Goal: Information Seeking & Learning: Find specific fact

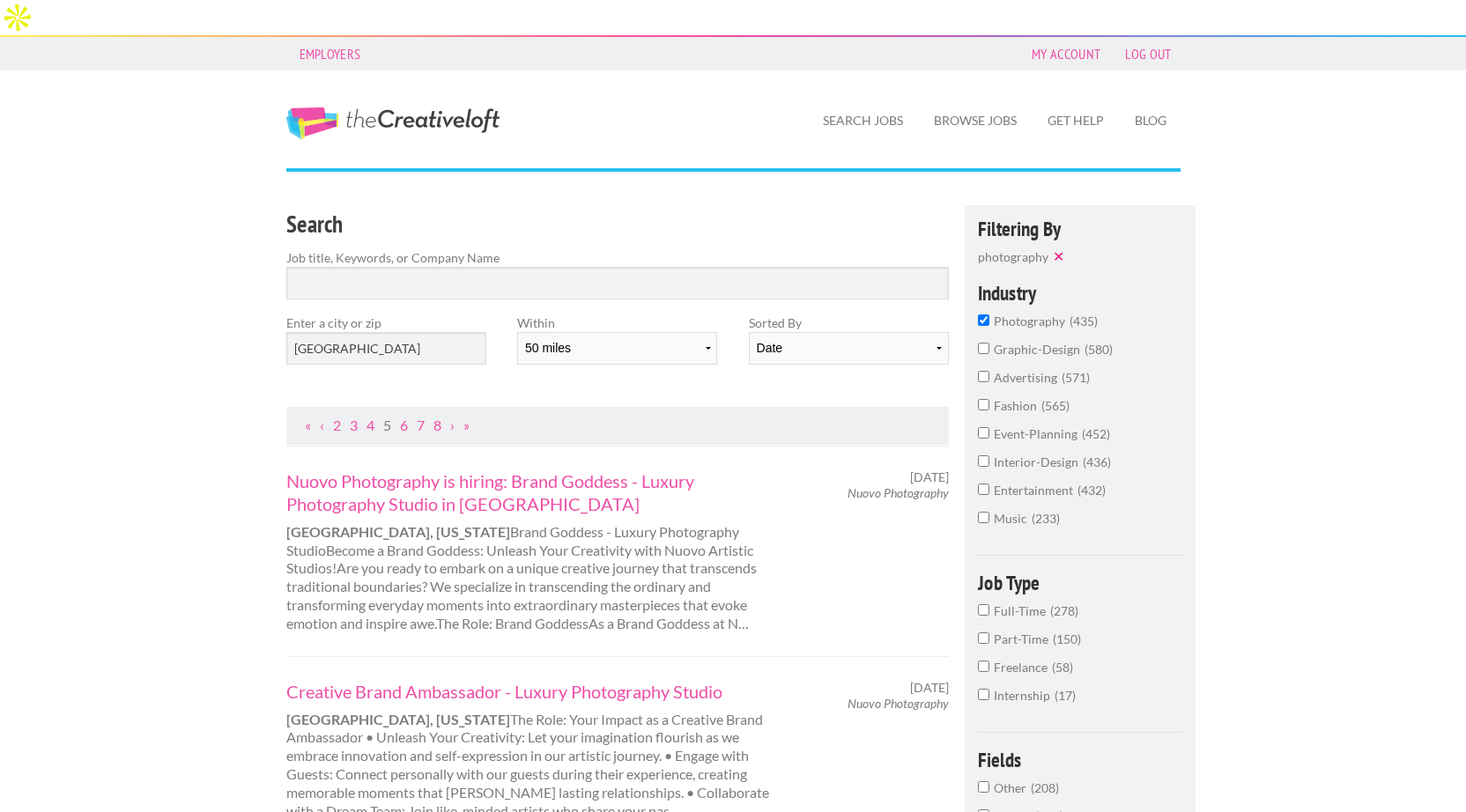
select select "50"
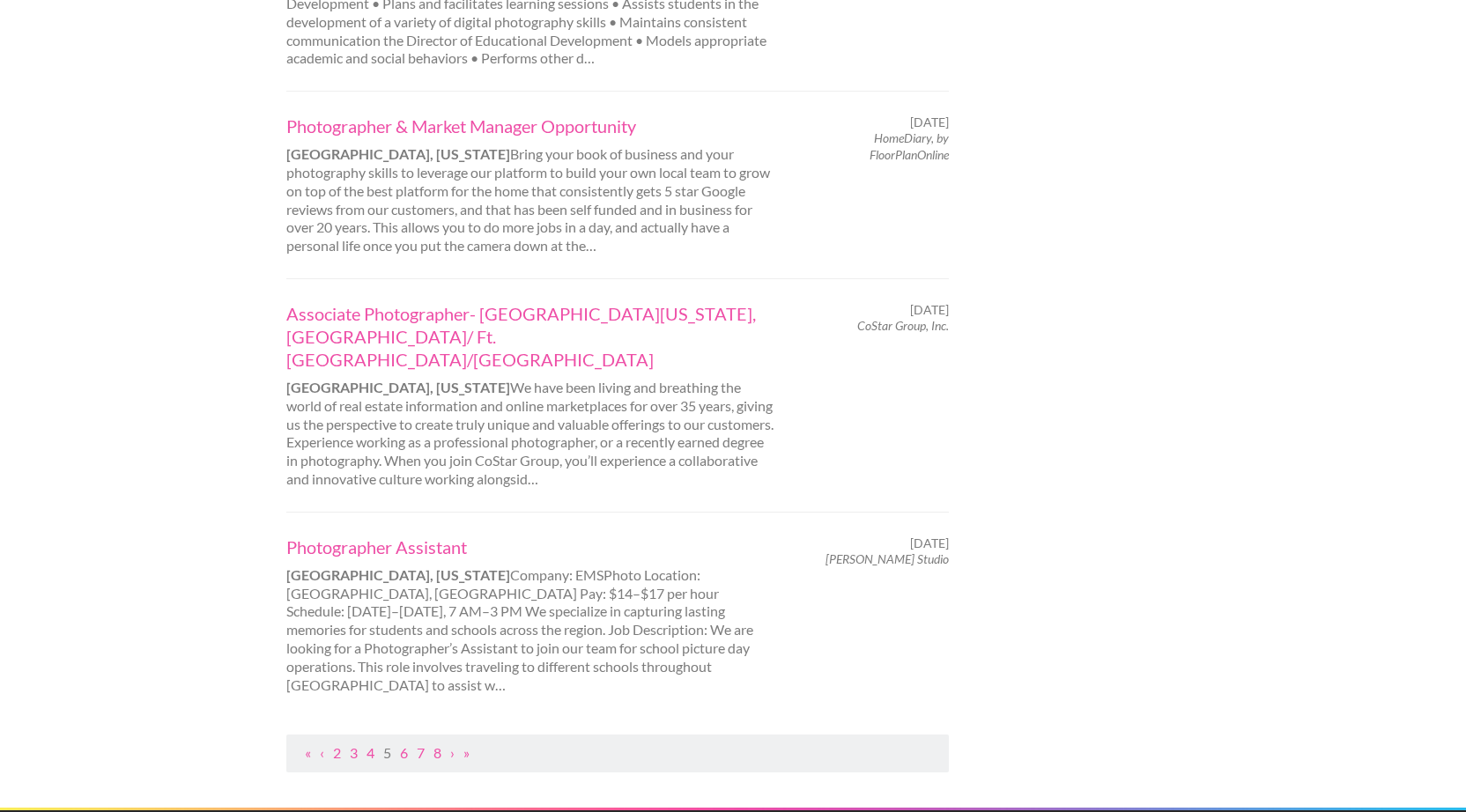
scroll to position [1786, 0]
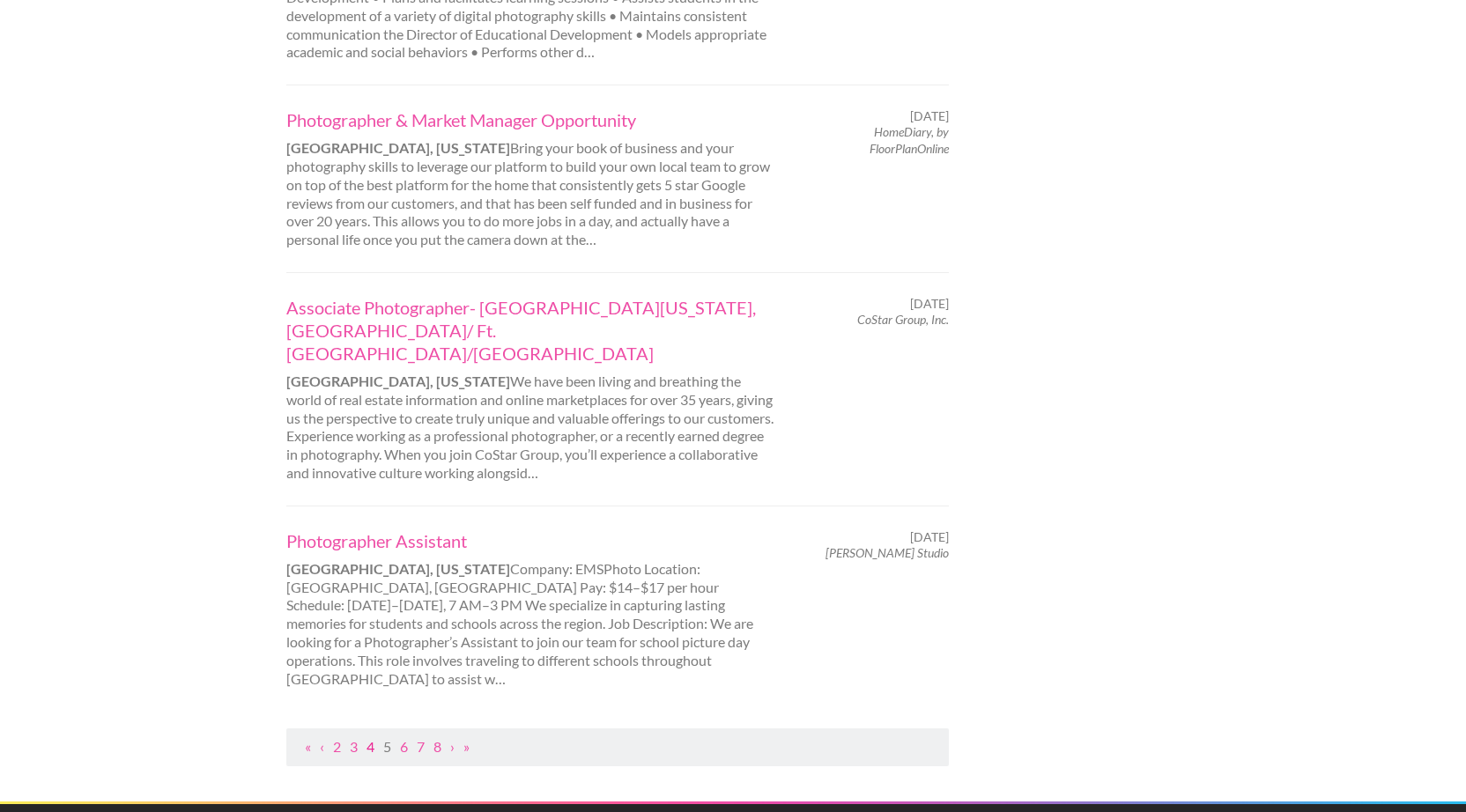
click at [370, 738] on link "4" at bounding box center [370, 746] width 8 height 17
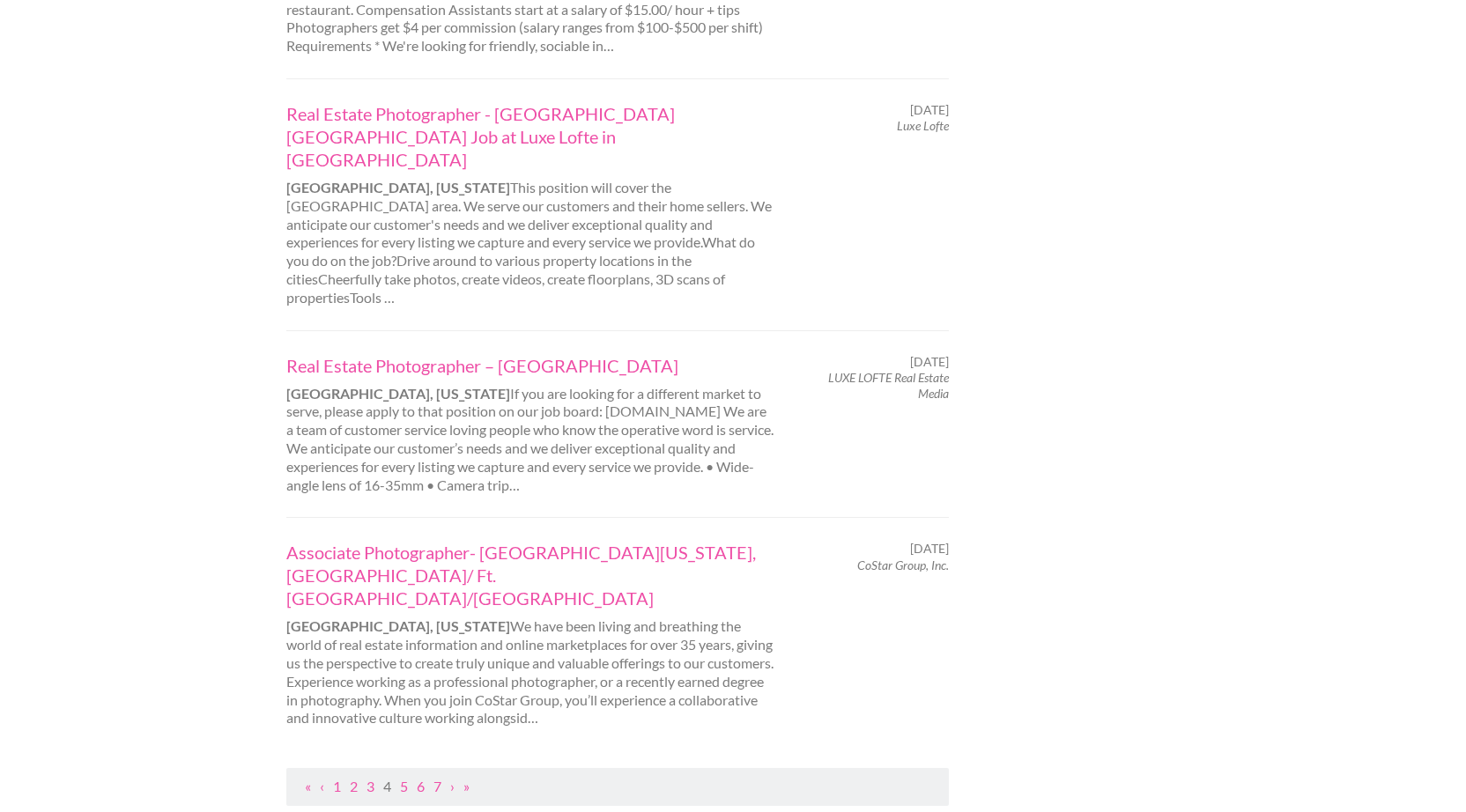
scroll to position [1726, 0]
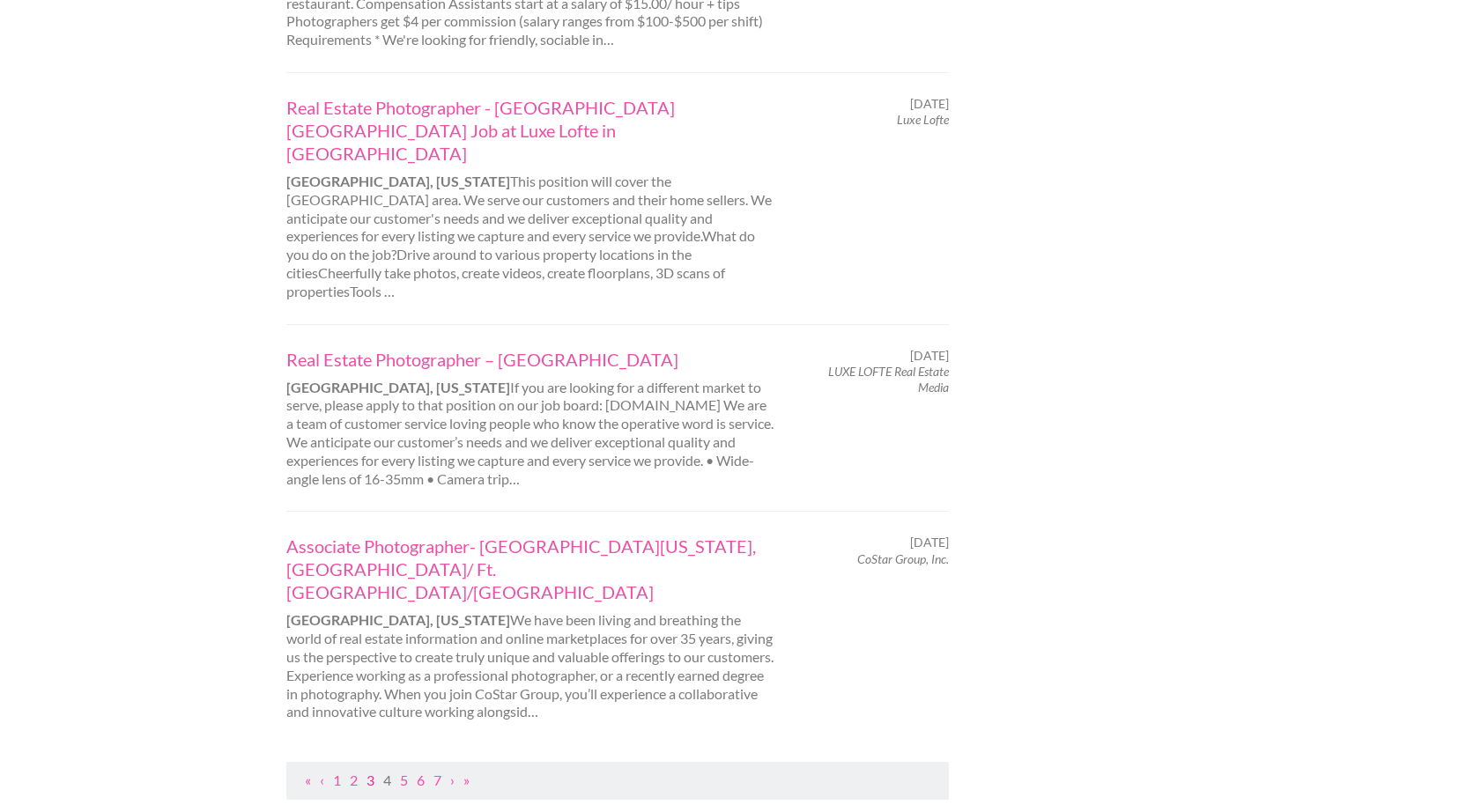
click at [372, 771] on link "3" at bounding box center [370, 780] width 8 height 17
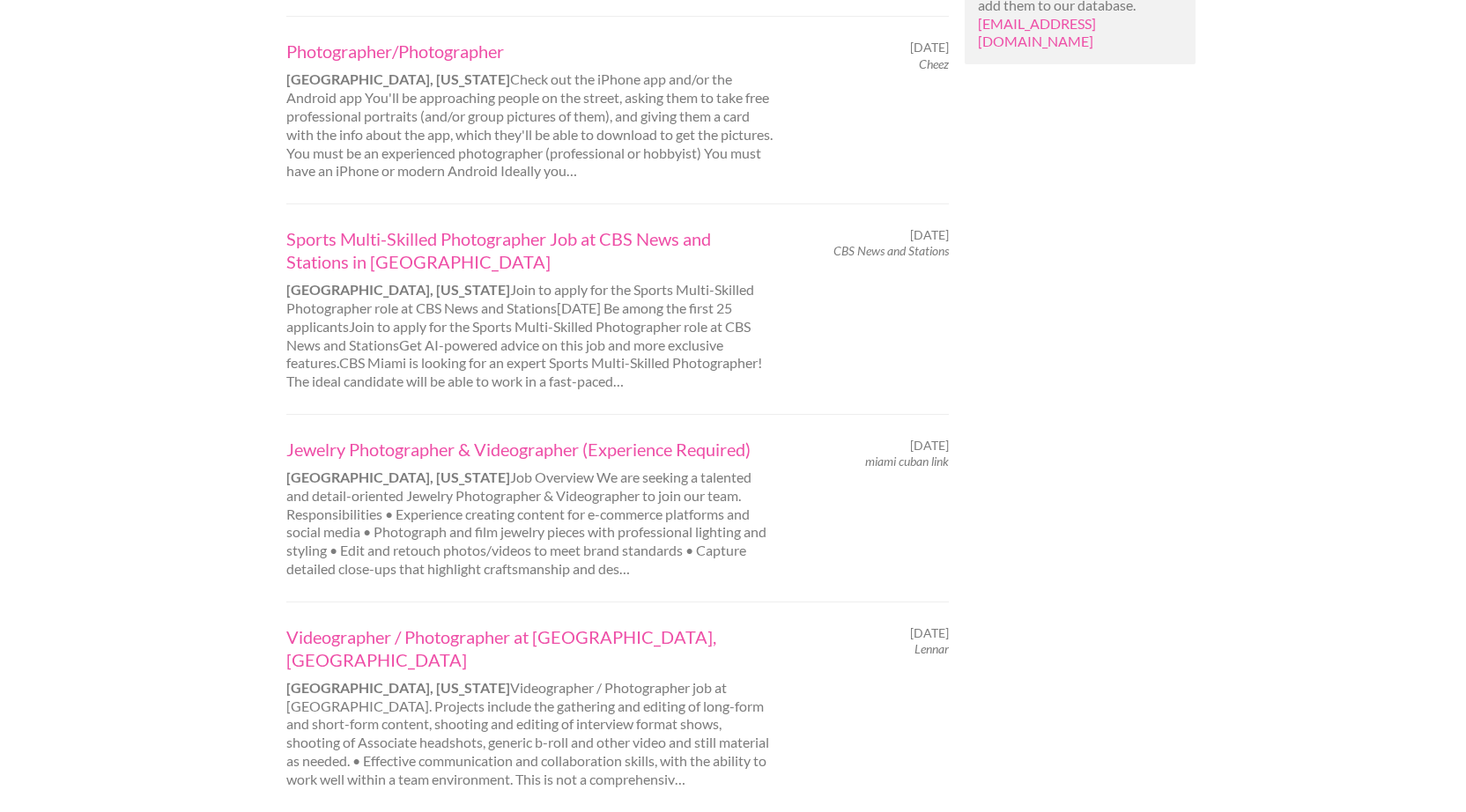
scroll to position [1690, 0]
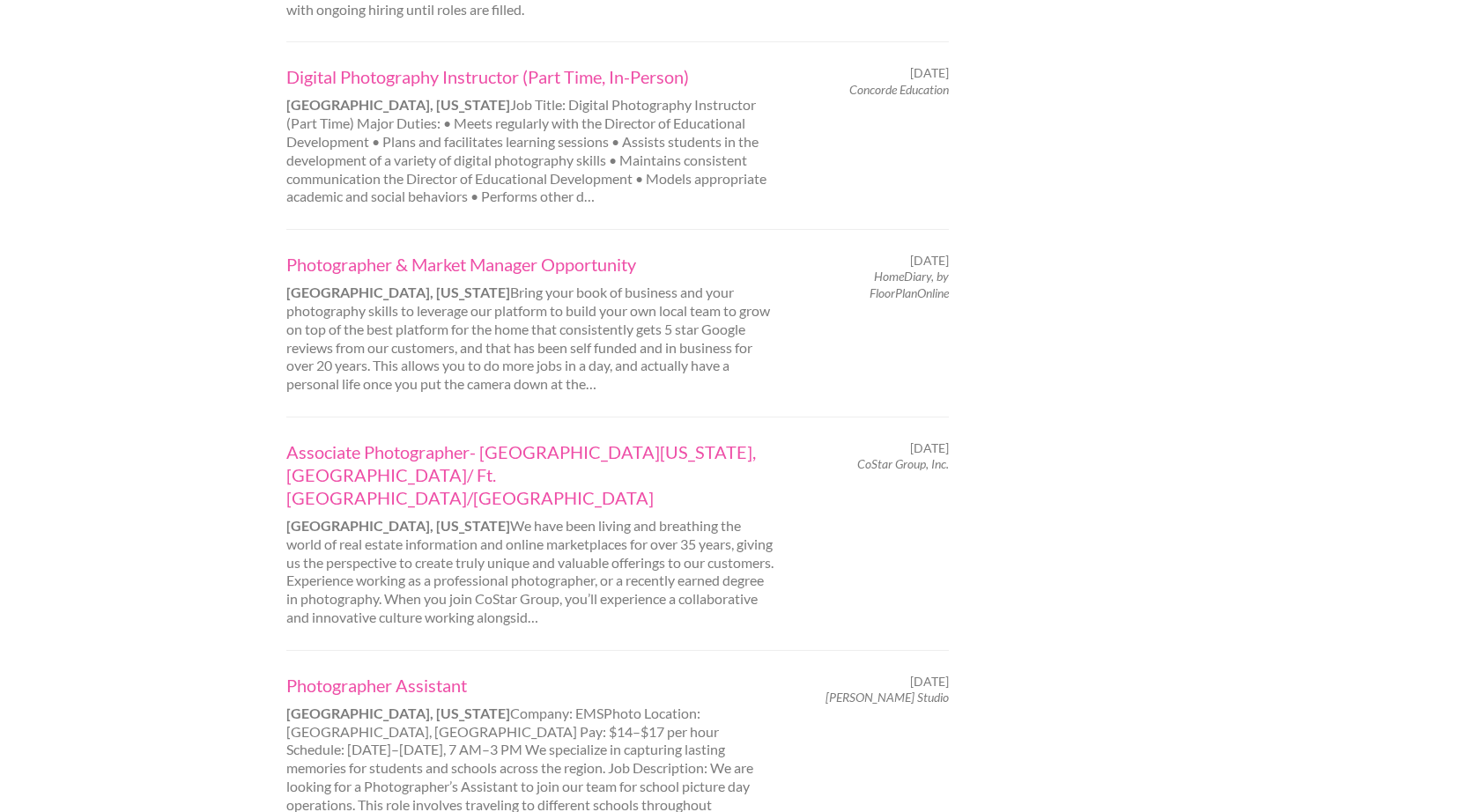
scroll to position [1833, 0]
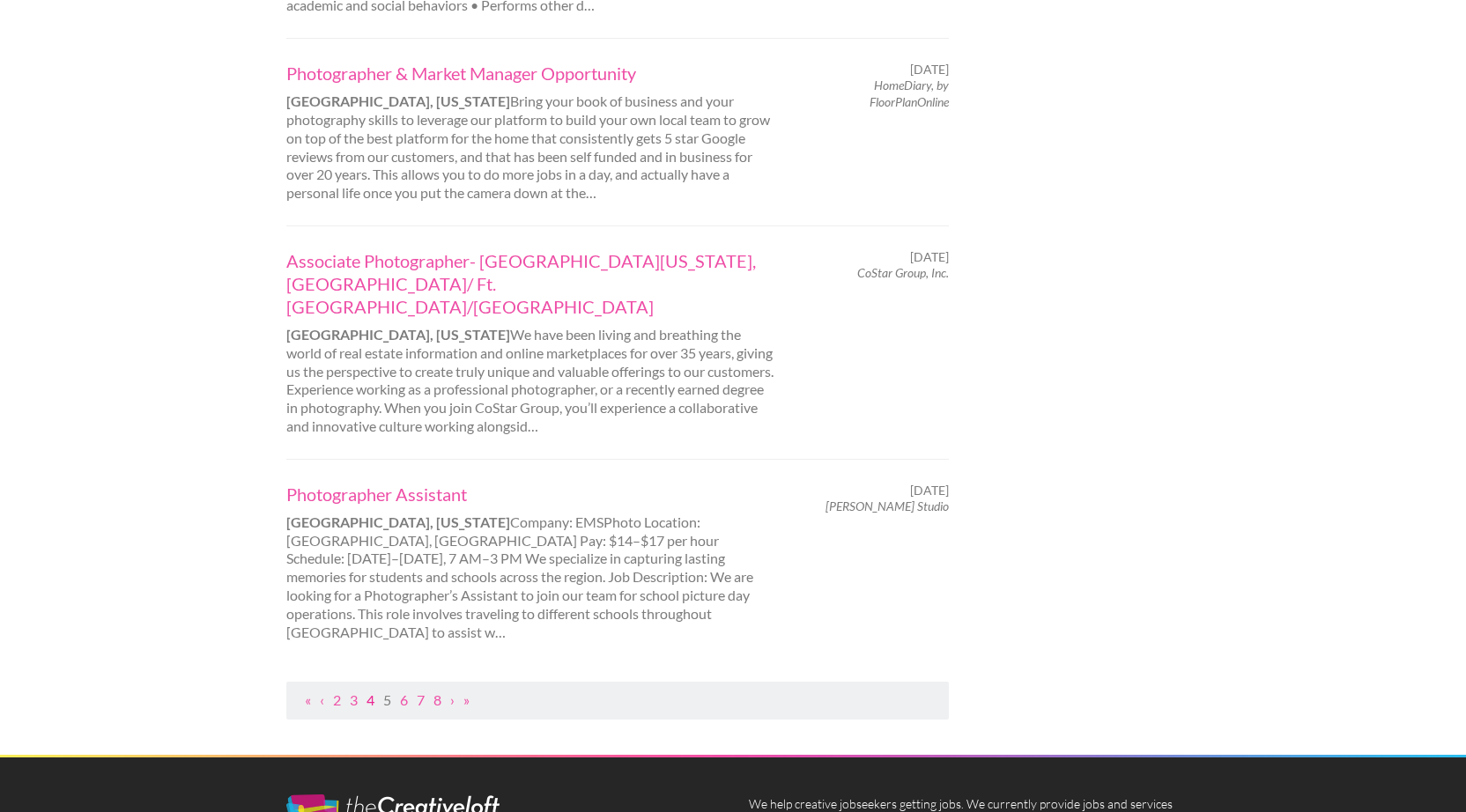
click at [366, 691] on link "4" at bounding box center [370, 699] width 8 height 17
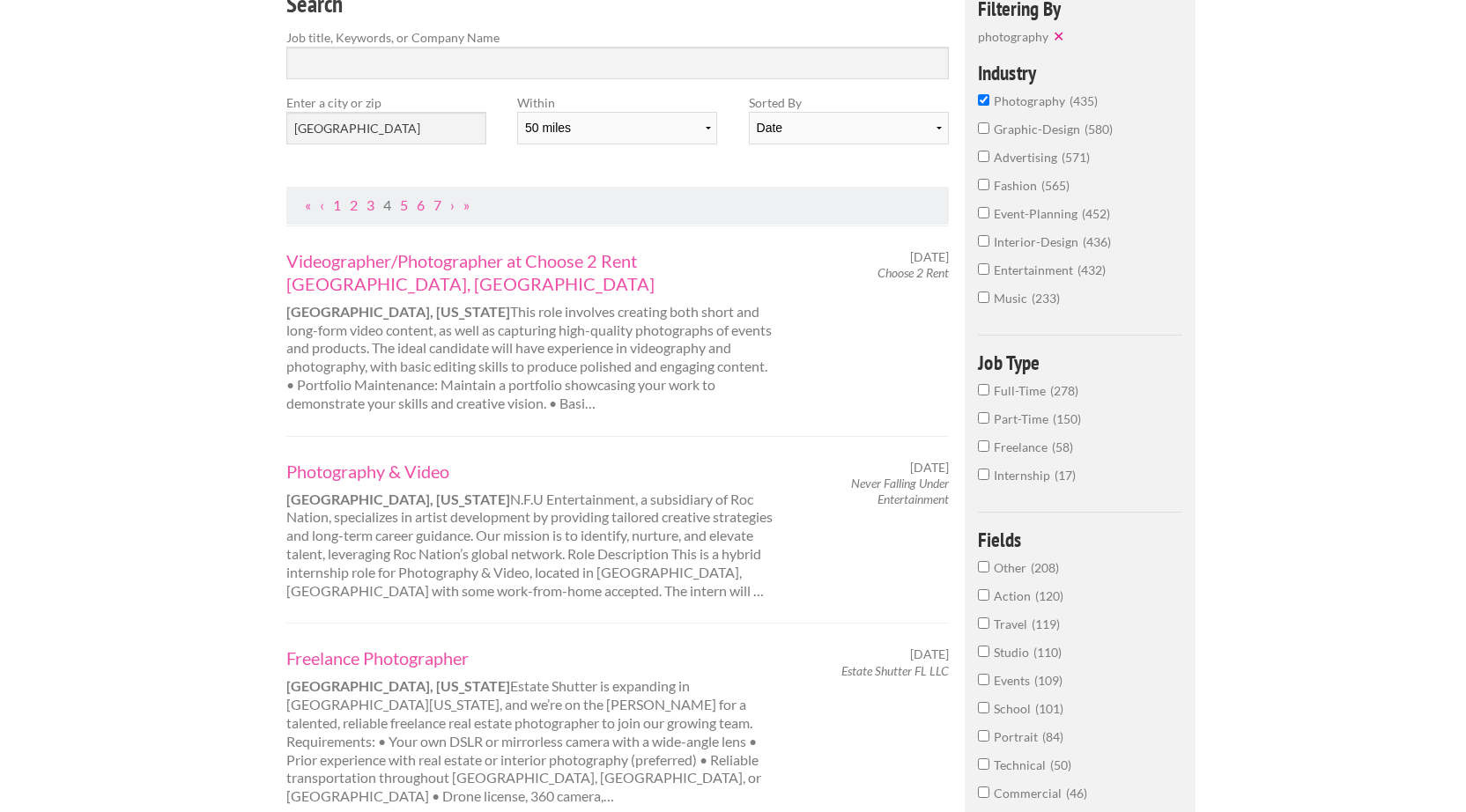
scroll to position [219, 0]
click at [403, 198] on link "5" at bounding box center [403, 207] width 8 height 17
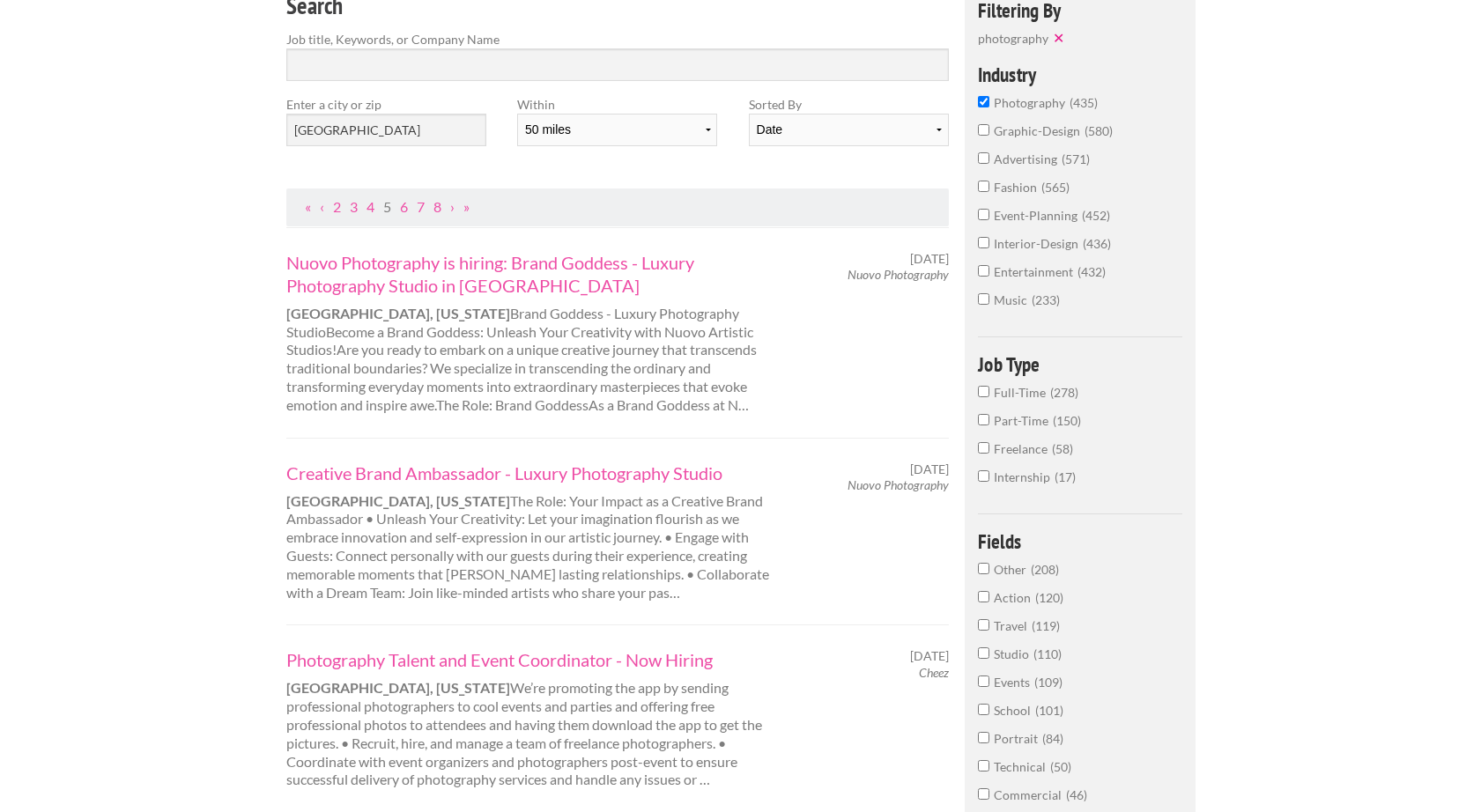
scroll to position [0, 0]
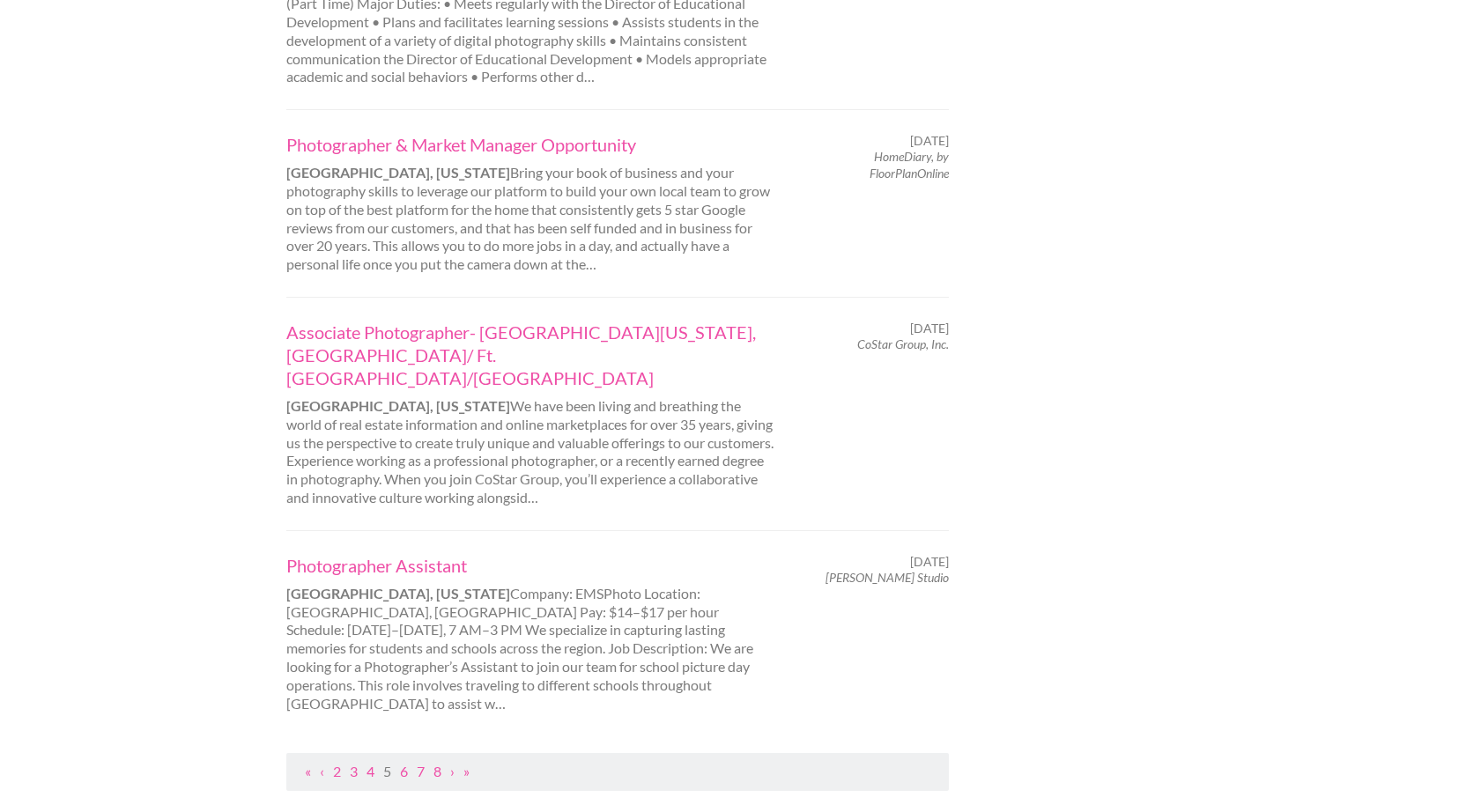
scroll to position [1762, 0]
click at [356, 761] on link "3" at bounding box center [354, 770] width 8 height 17
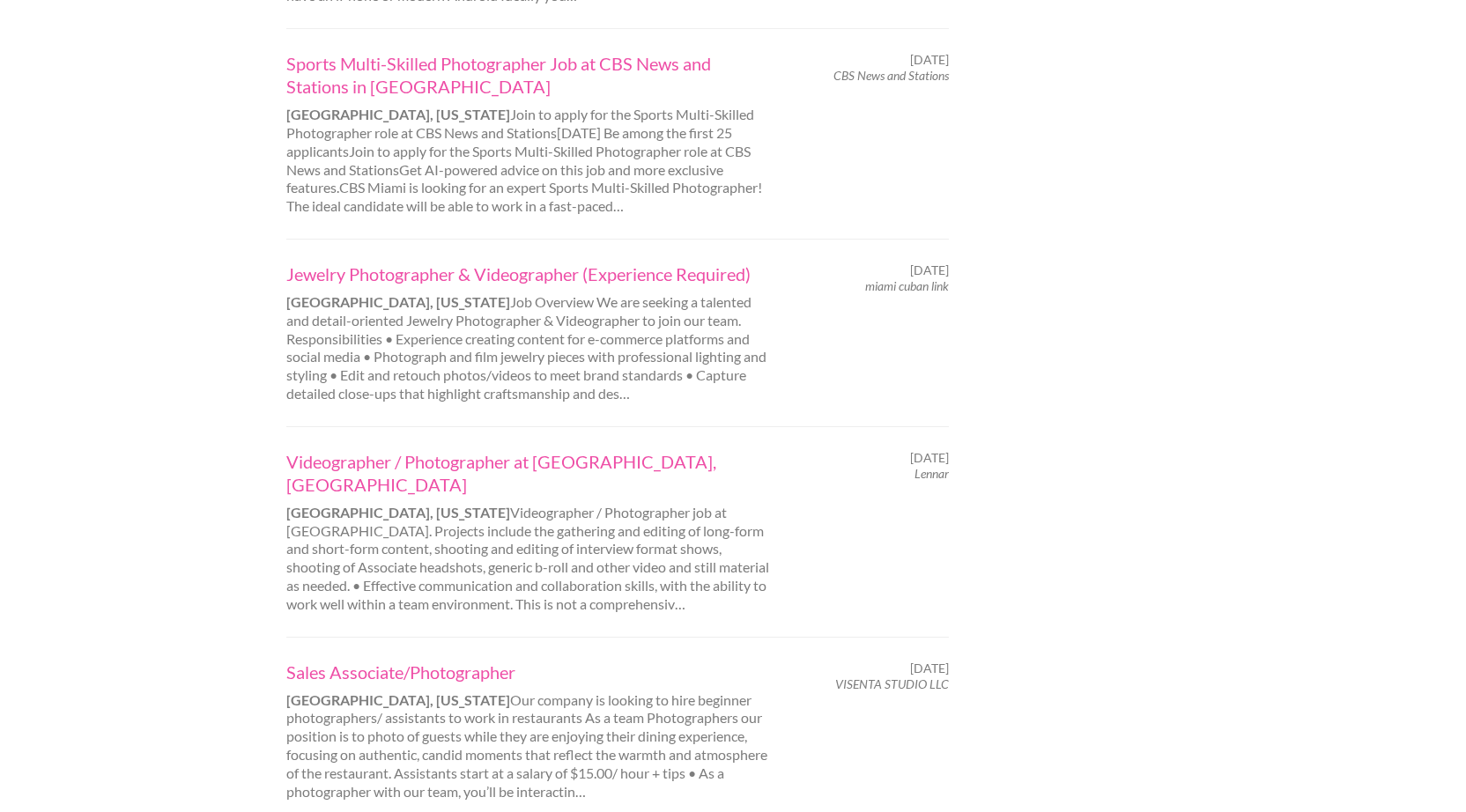
scroll to position [1693, 0]
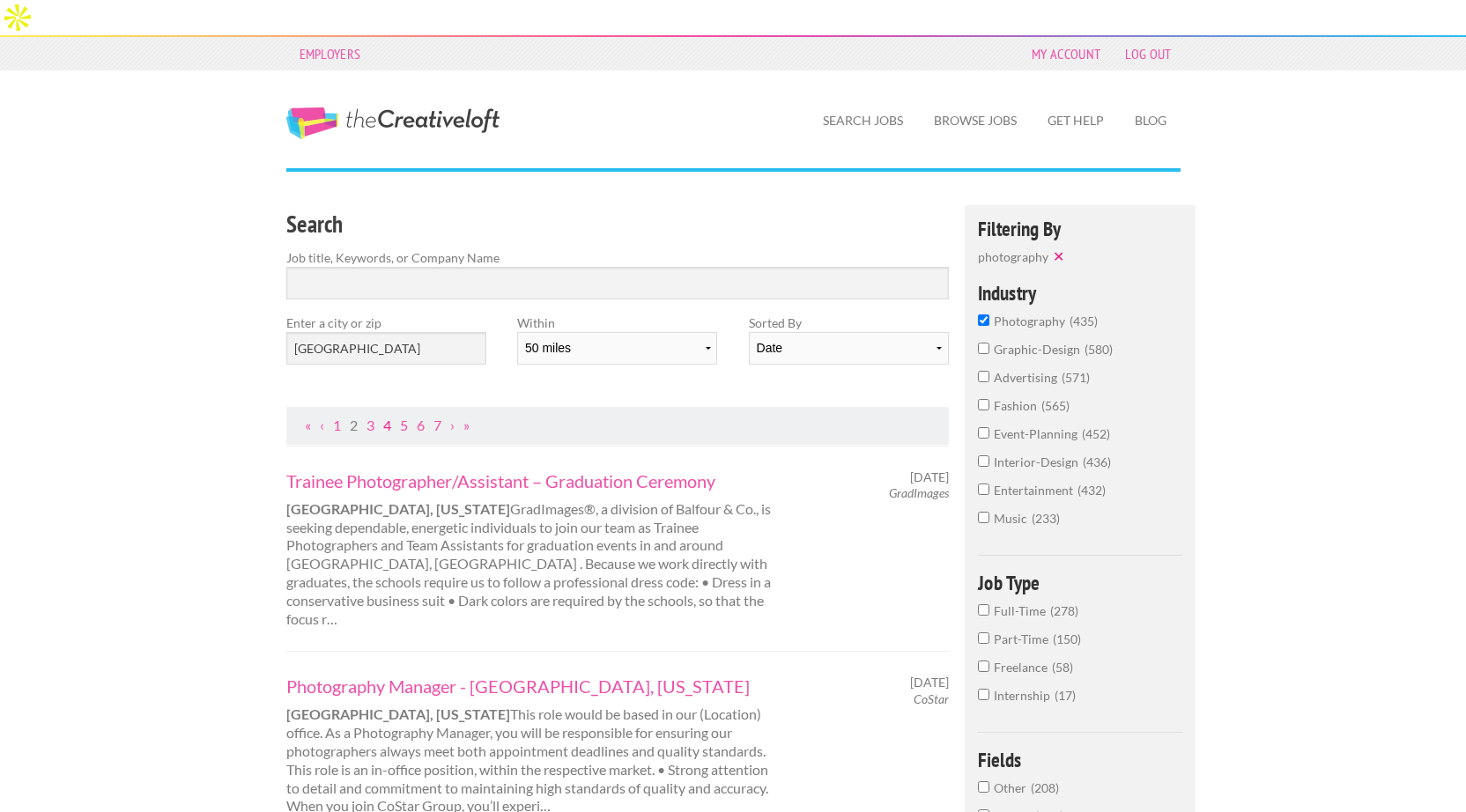
click at [385, 416] on link "4" at bounding box center [387, 424] width 8 height 17
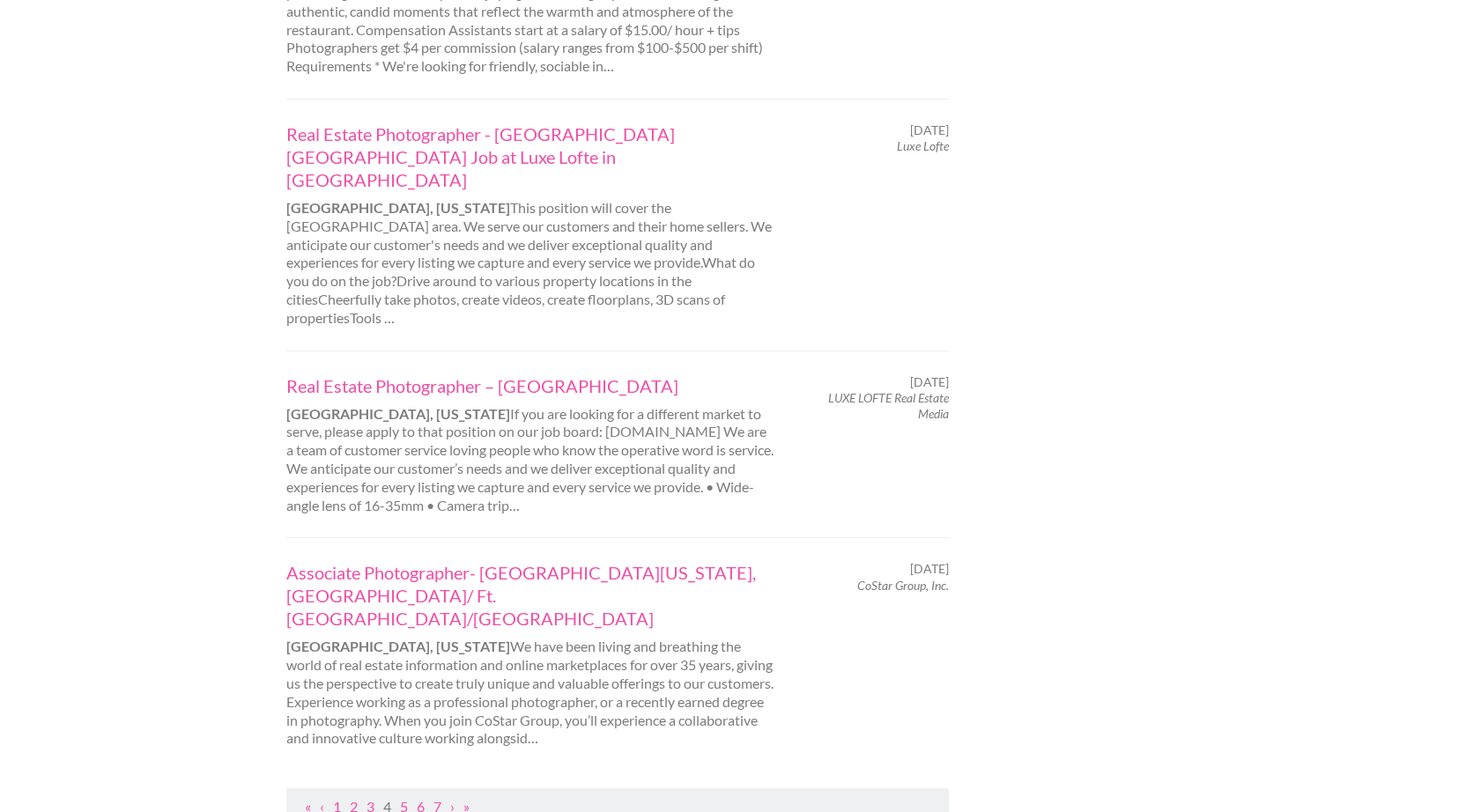
scroll to position [1702, 0]
click at [401, 795] on link "5" at bounding box center [403, 804] width 8 height 17
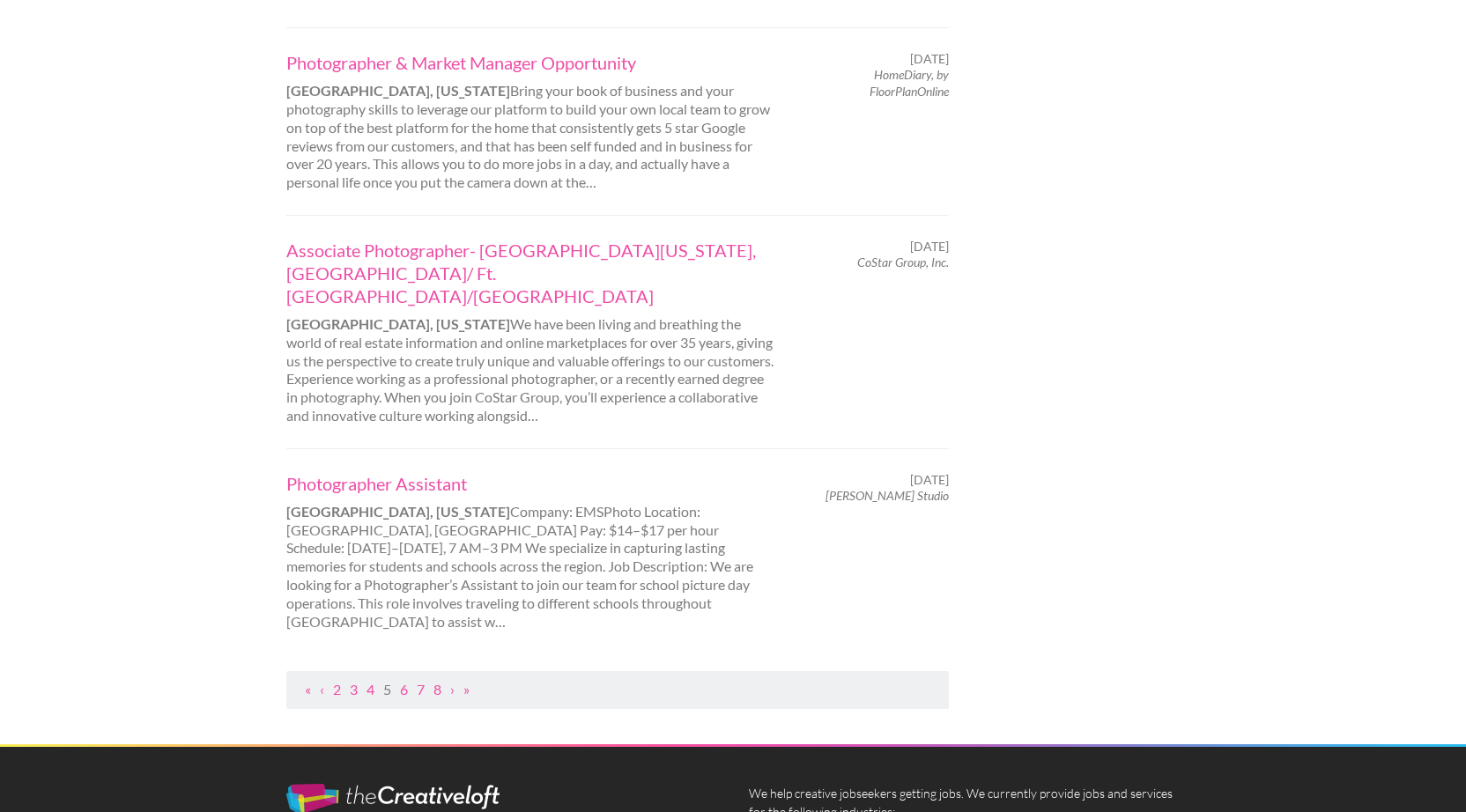
scroll to position [1999, 0]
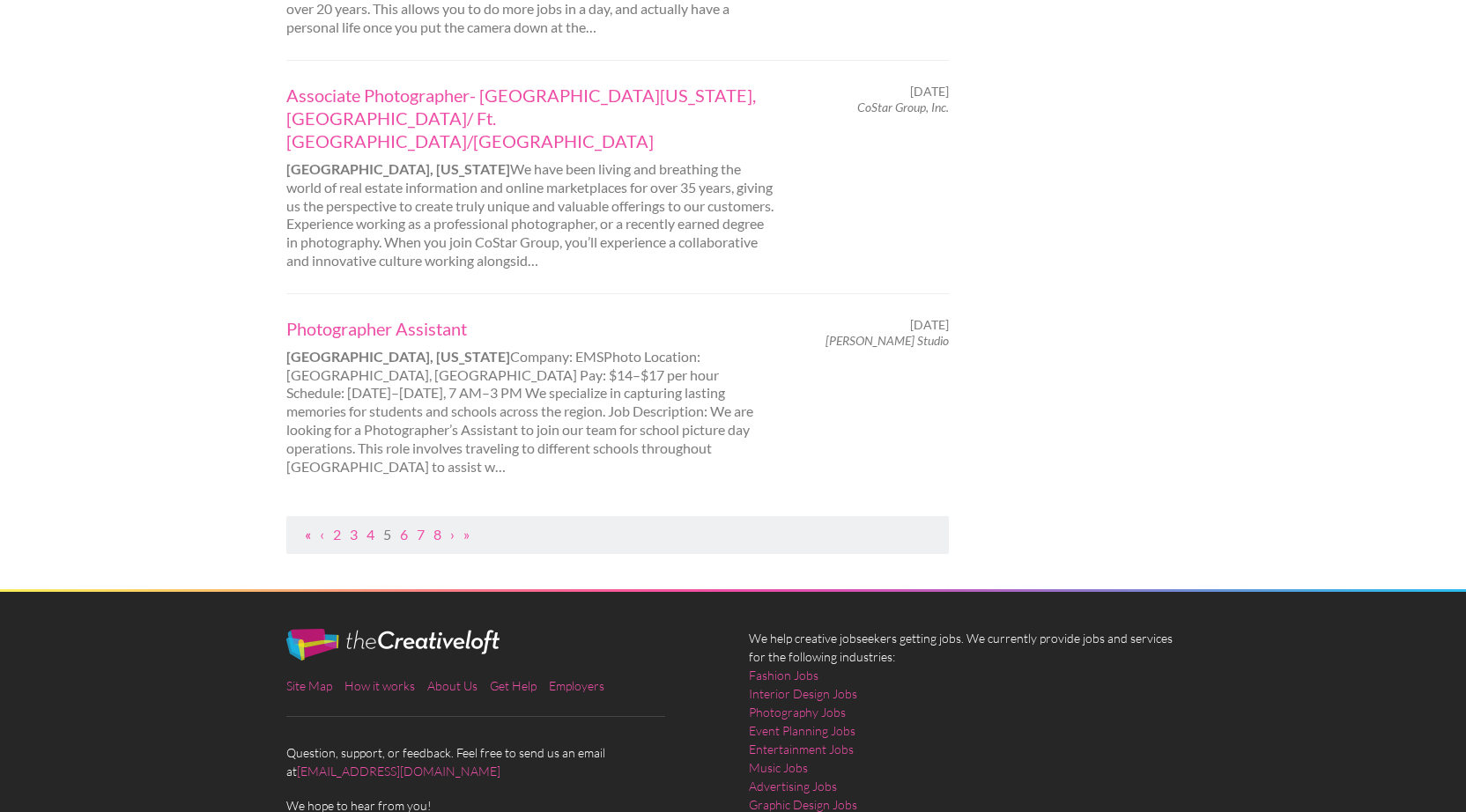
click at [306, 526] on link "«" at bounding box center [307, 534] width 6 height 17
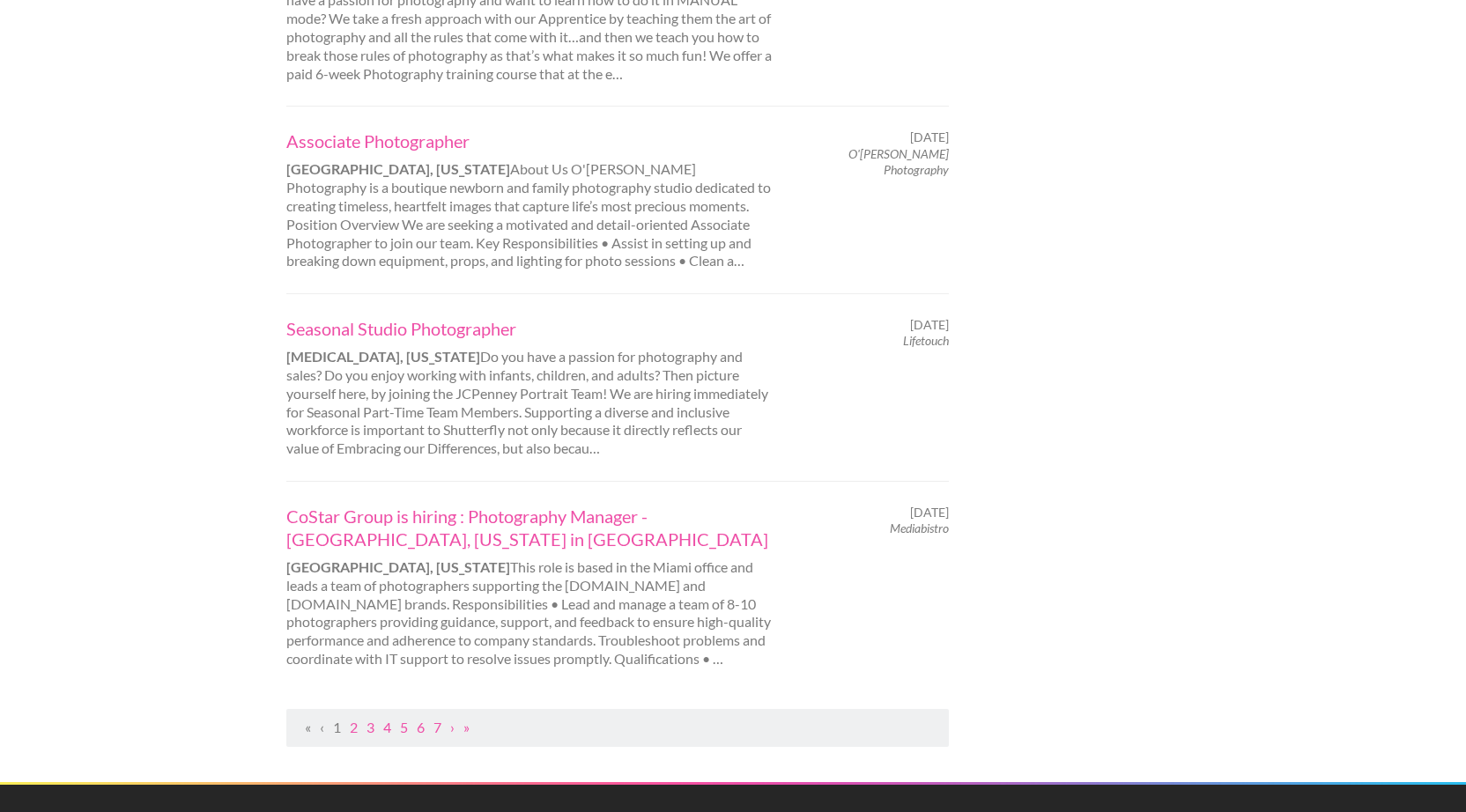
scroll to position [1659, 0]
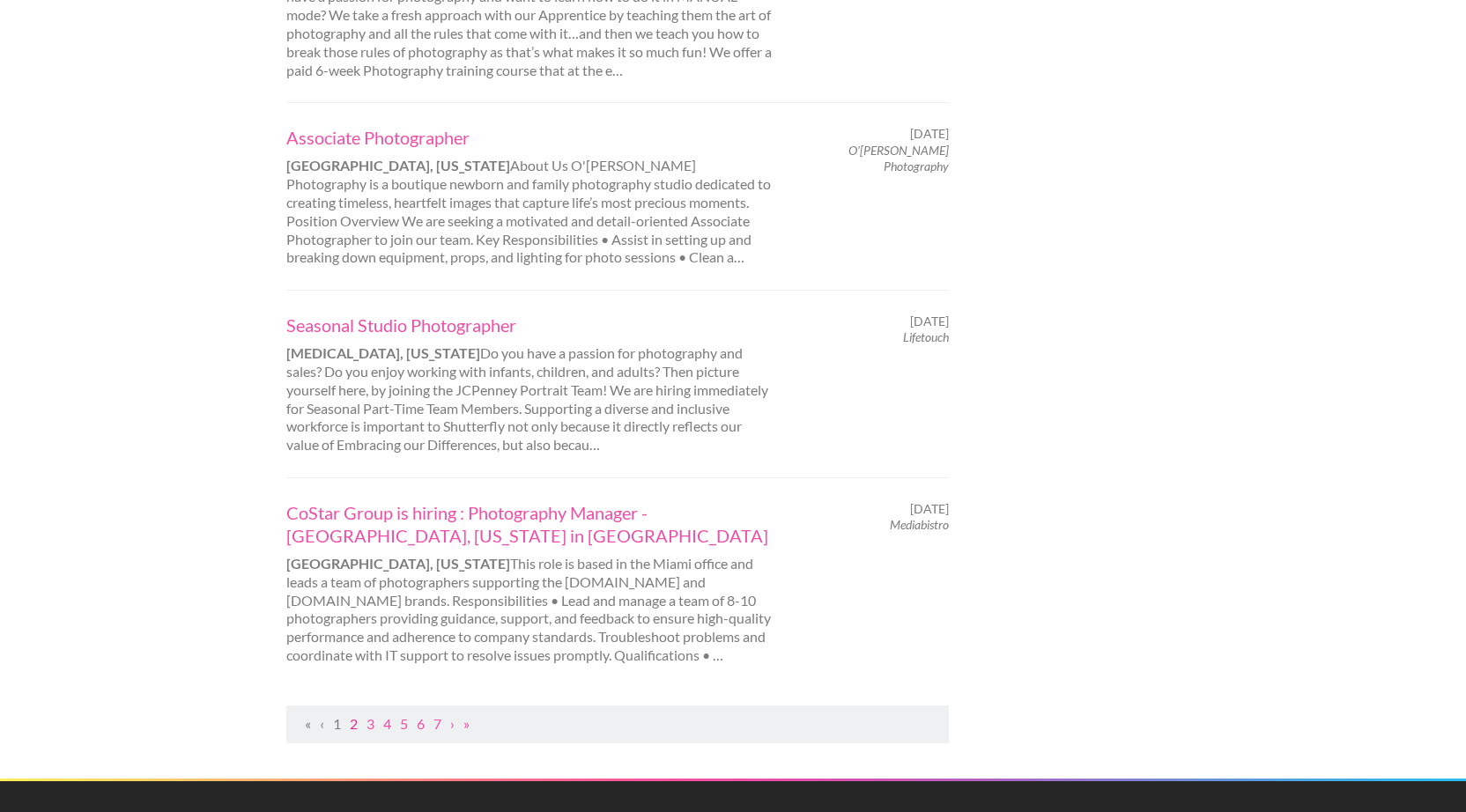
click at [354, 715] on link "2" at bounding box center [354, 723] width 8 height 17
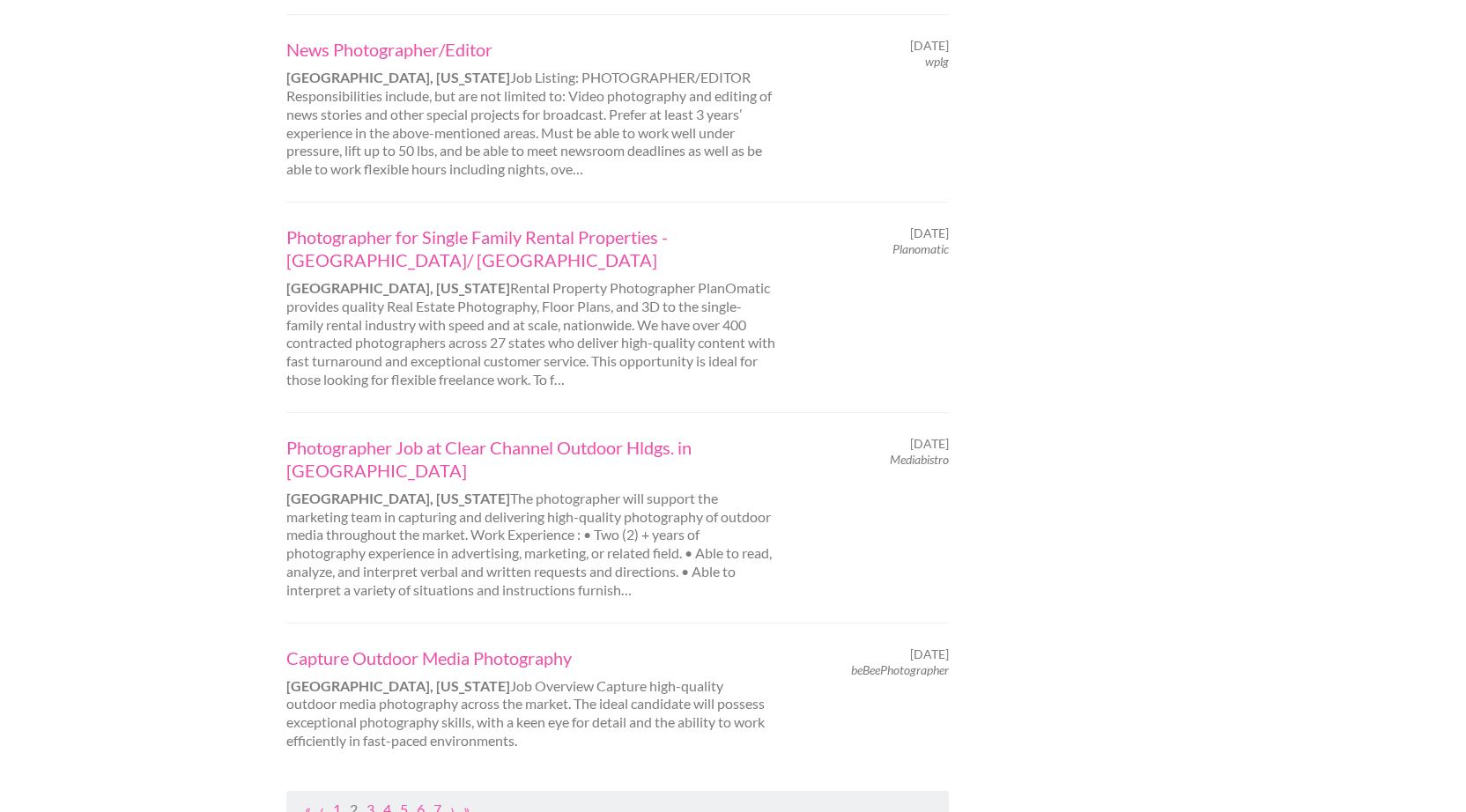
scroll to position [1661, 0]
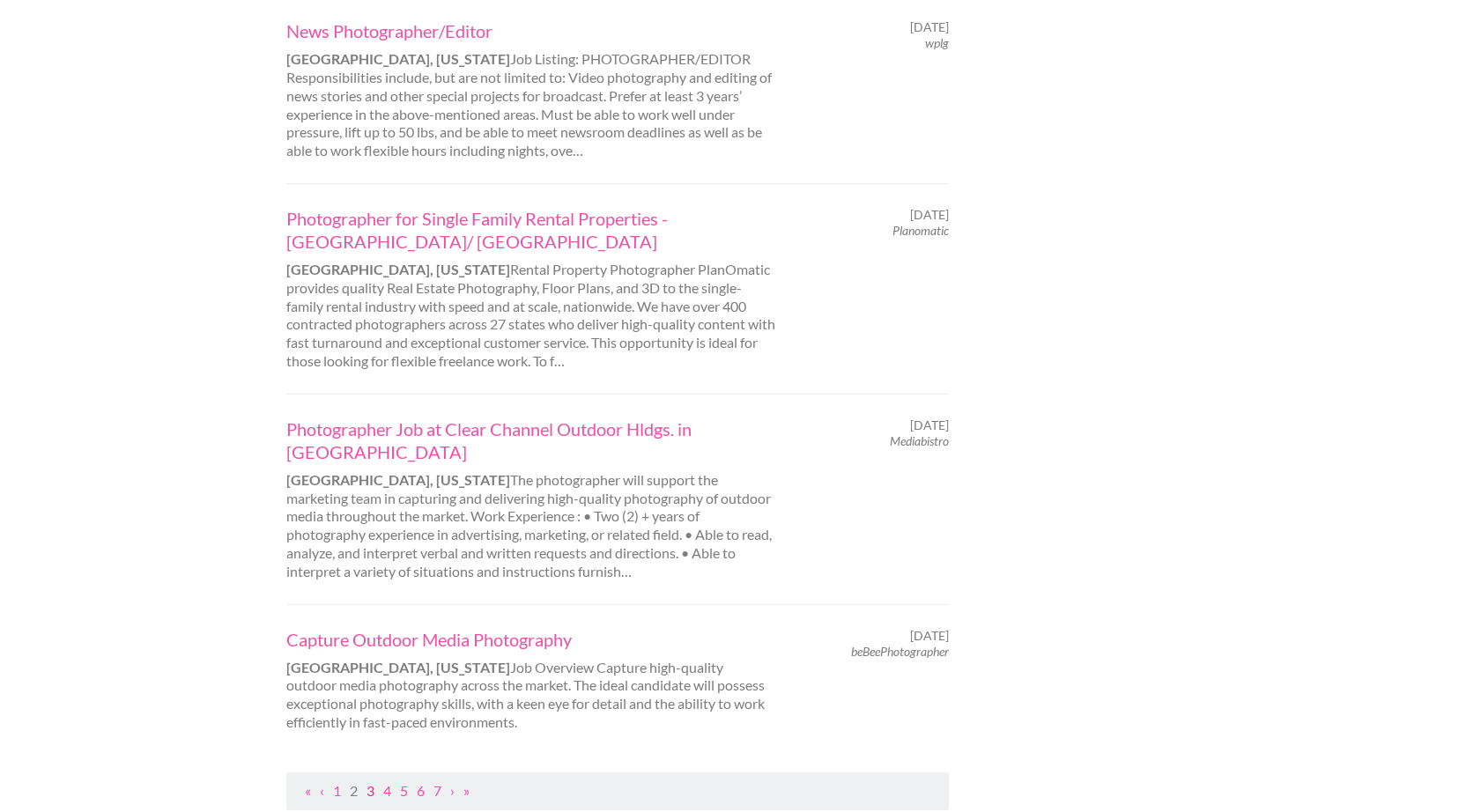
click at [369, 782] on link "3" at bounding box center [370, 790] width 8 height 17
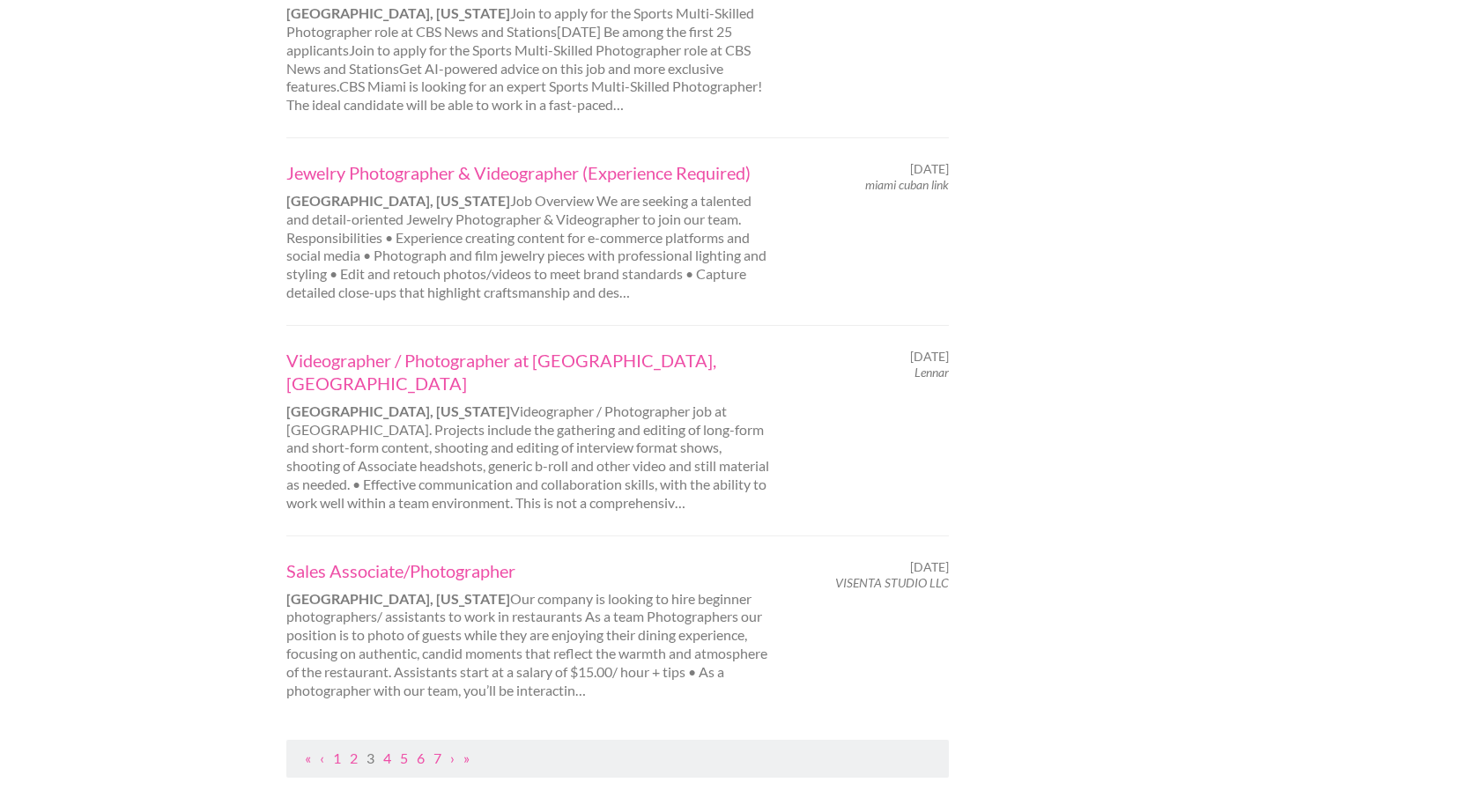
scroll to position [1779, 0]
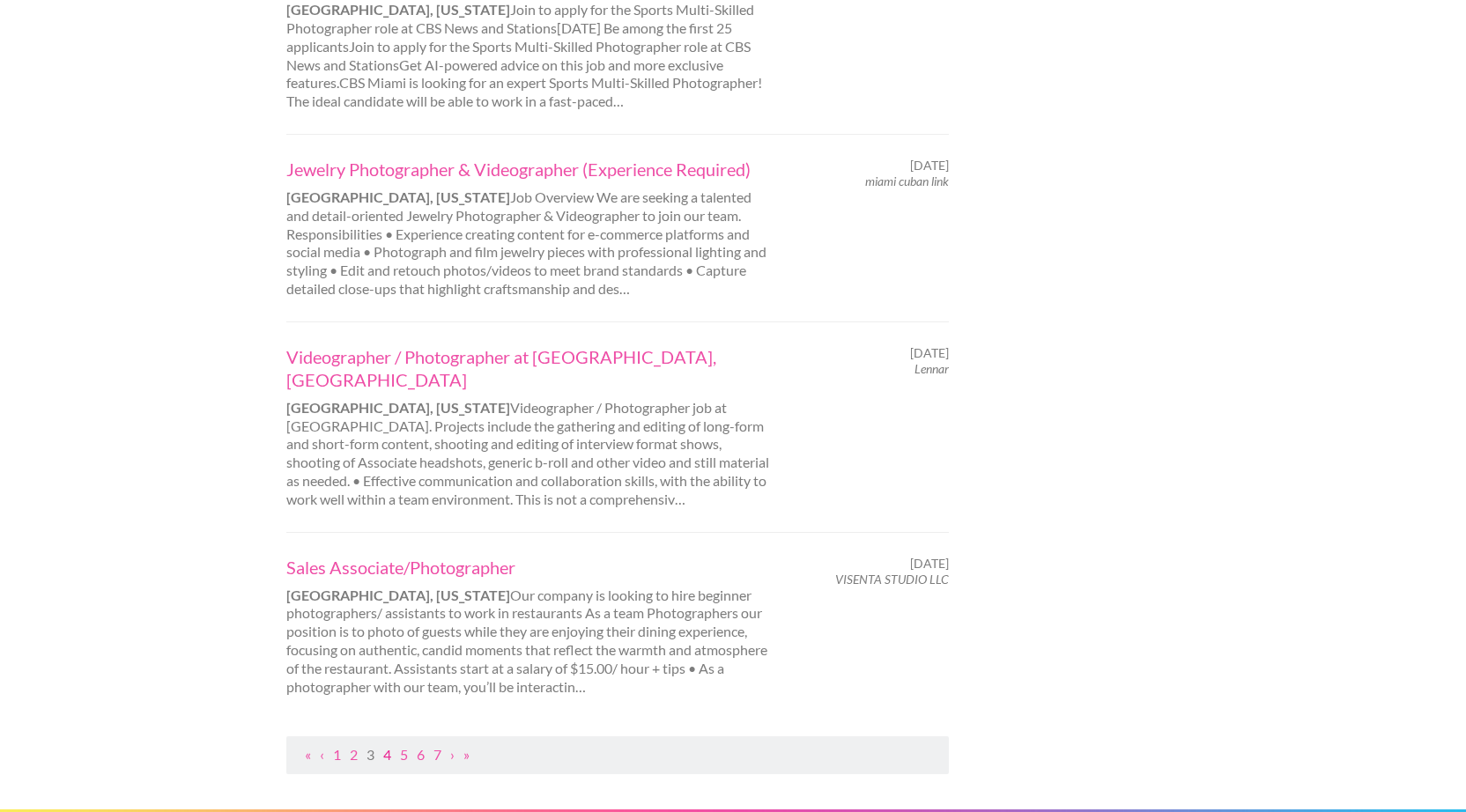
click at [387, 746] on link "4" at bounding box center [387, 754] width 8 height 17
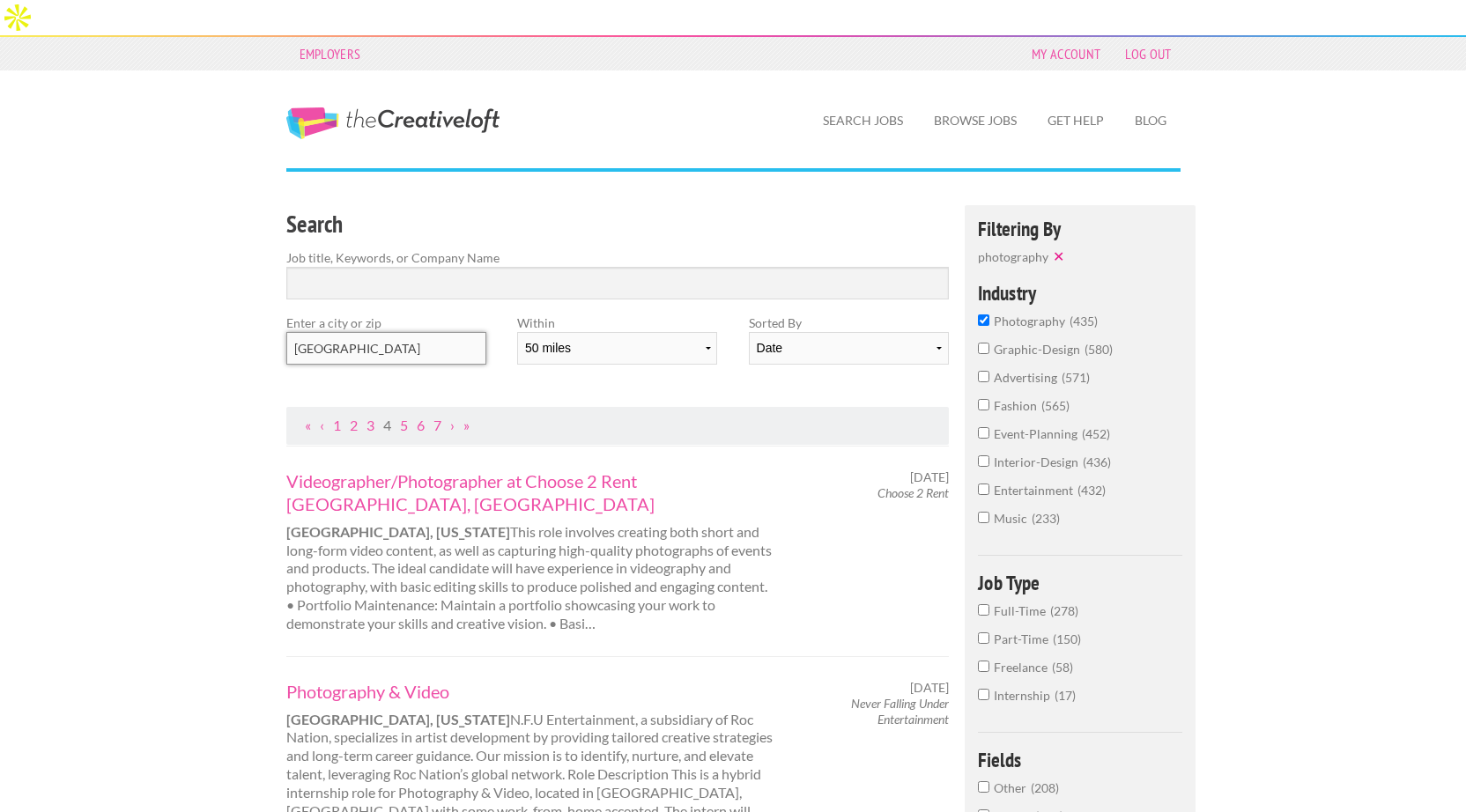
click at [367, 332] on input "[GEOGRAPHIC_DATA]" at bounding box center [386, 348] width 200 height 32
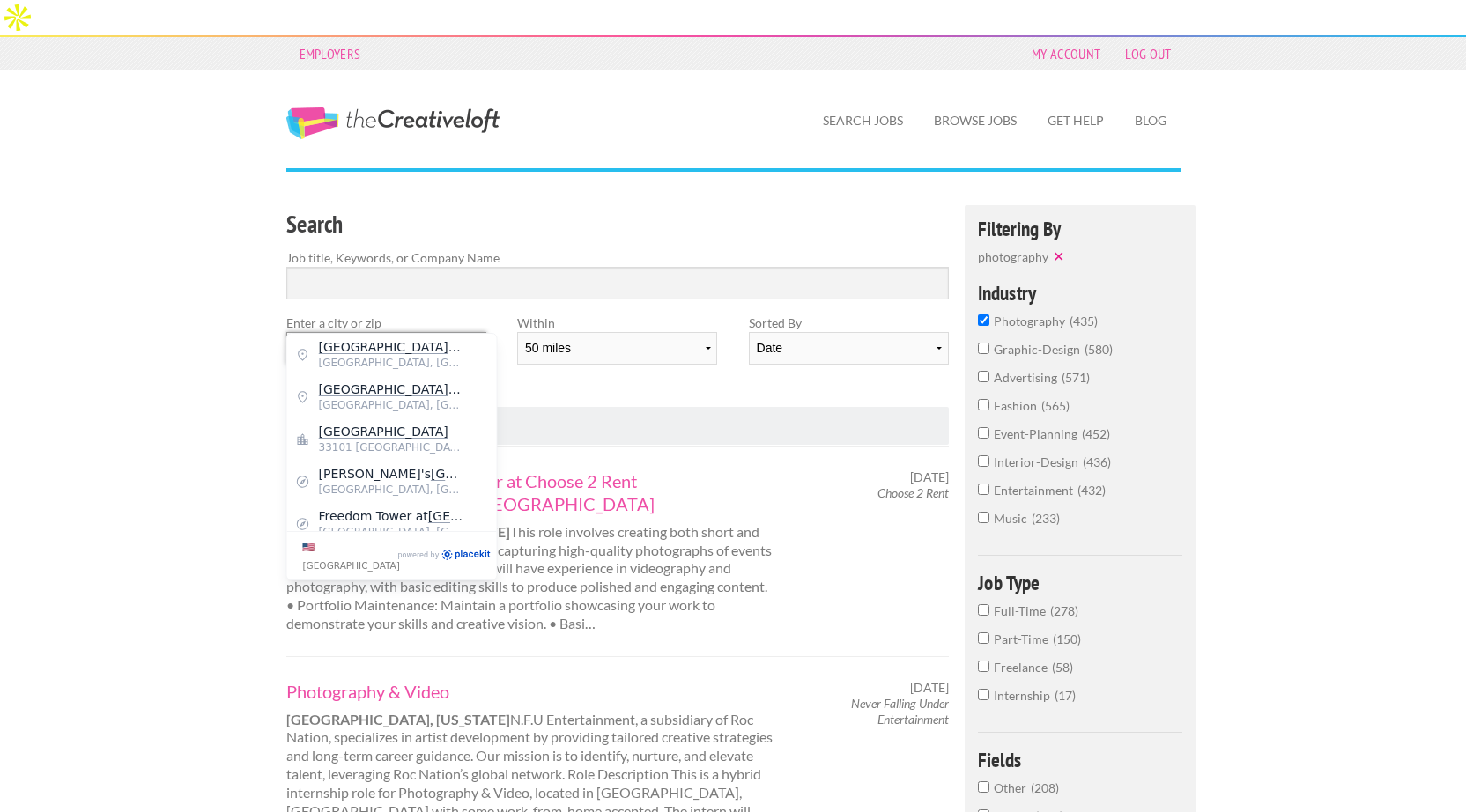
click at [367, 332] on input "[GEOGRAPHIC_DATA]" at bounding box center [386, 348] width 200 height 32
click at [359, 362] on span "[GEOGRAPHIC_DATA], [GEOGRAPHIC_DATA]" at bounding box center [391, 363] width 145 height 16
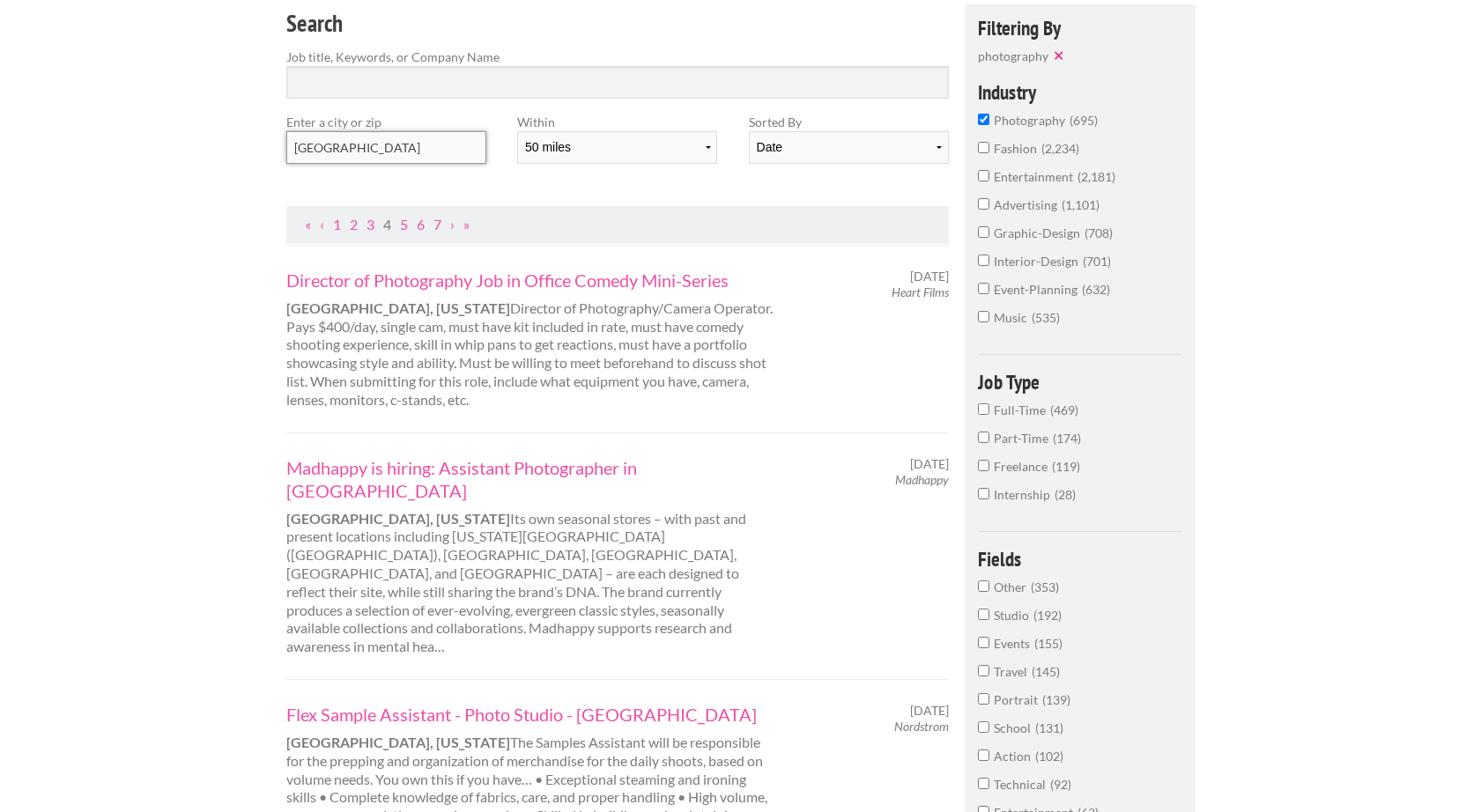
scroll to position [170, 0]
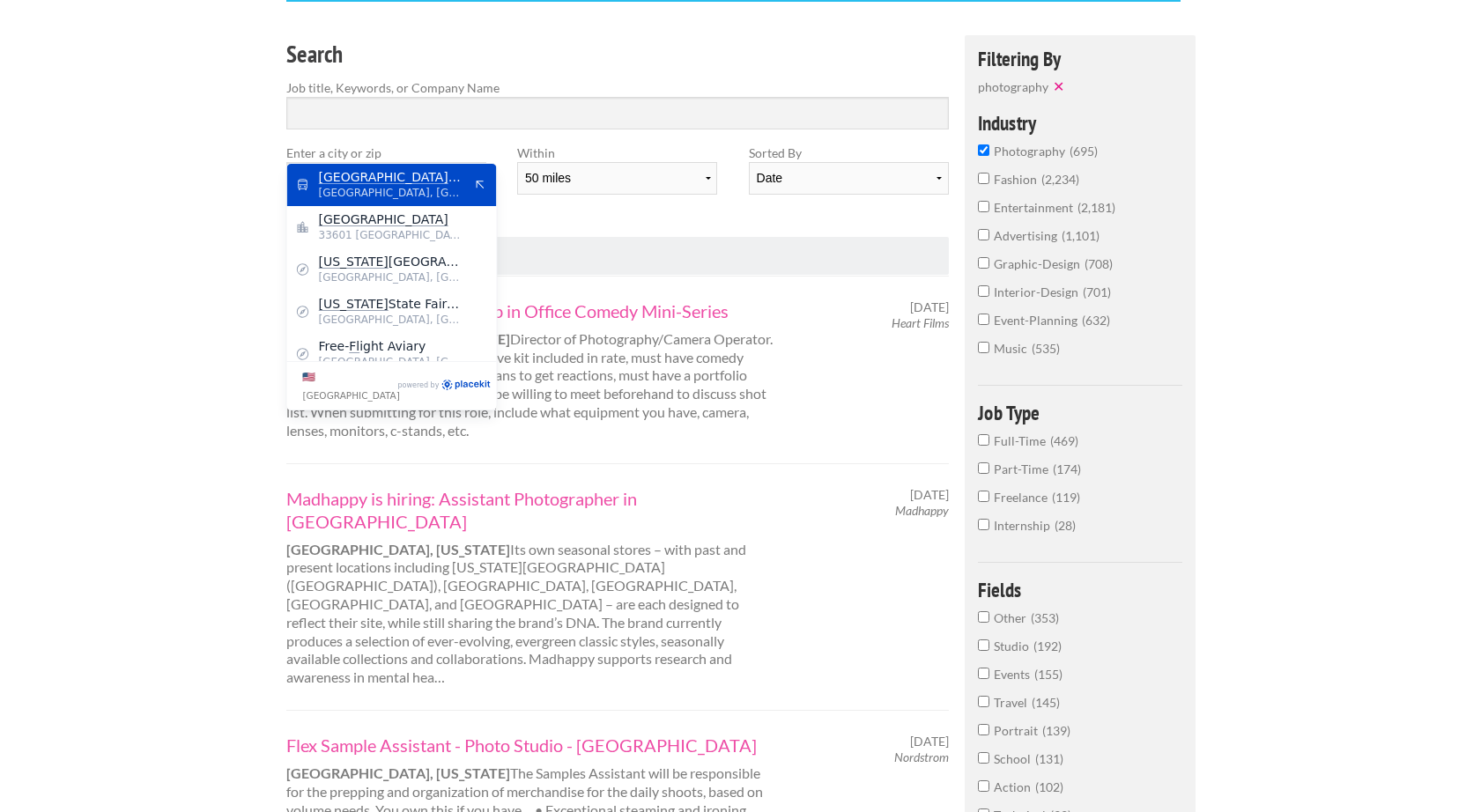
click at [452, 182] on mark "FL" at bounding box center [459, 176] width 14 height 14
type input "[GEOGRAPHIC_DATA], [GEOGRAPHIC_DATA]"
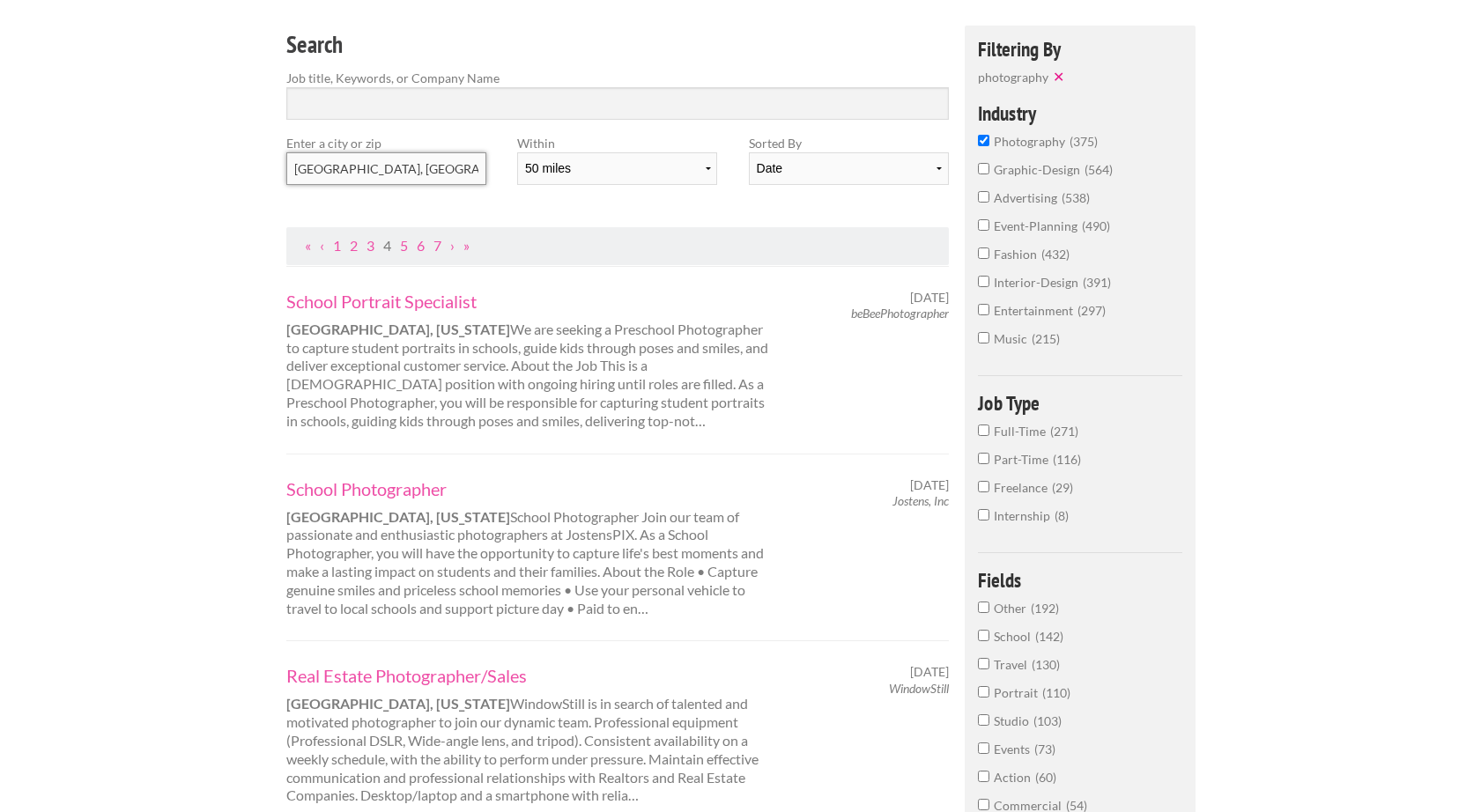
scroll to position [181, 0]
click at [587, 151] on select "10 miles 20 miles 50 miles 100 miles 200 miles 300 miles 400 miles 500 miles" at bounding box center [617, 167] width 200 height 32
select select "100"
click at [517, 151] on select "10 miles 20 miles 50 miles 100 miles 200 miles 300 miles 400 miles 500 miles" at bounding box center [617, 167] width 200 height 32
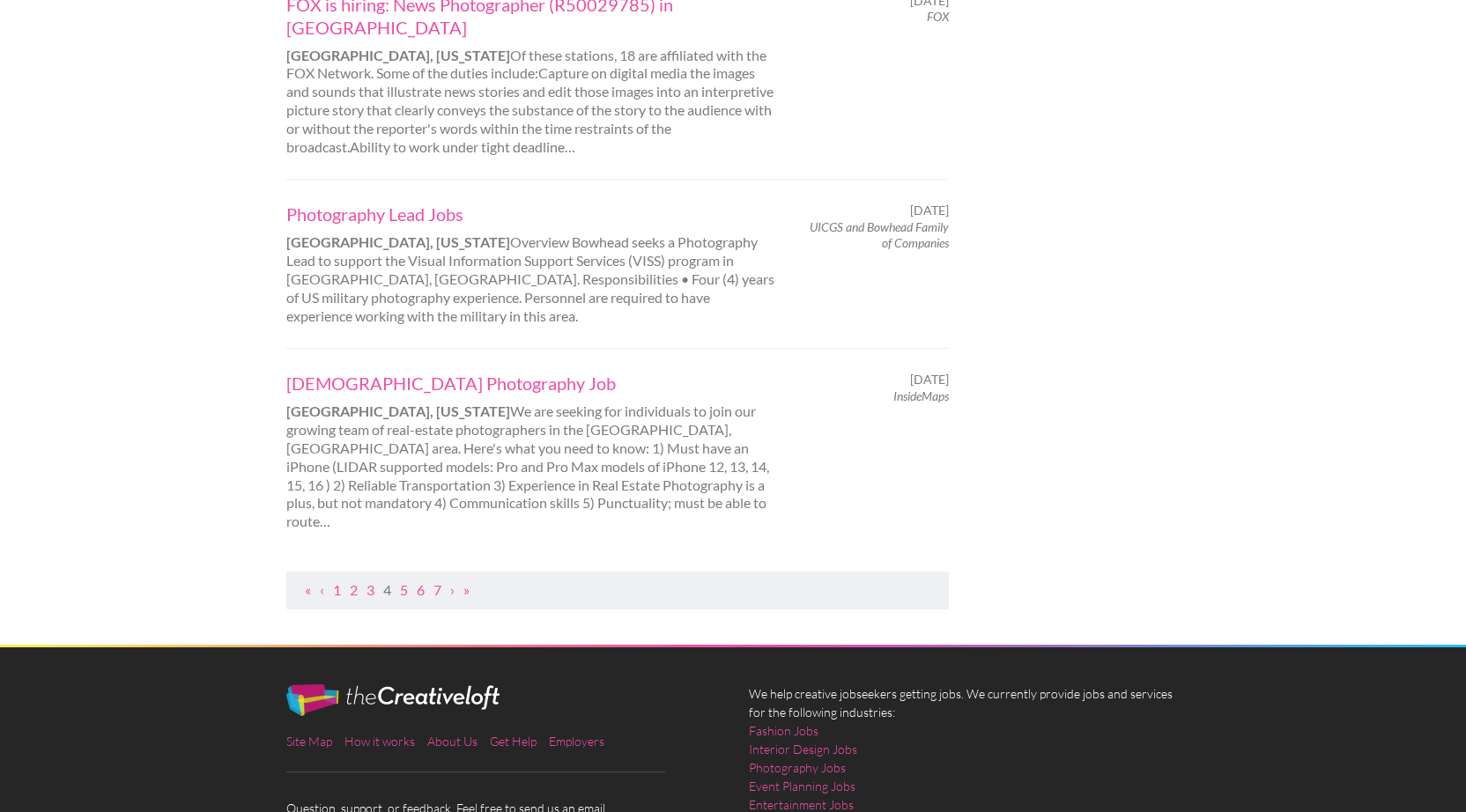
scroll to position [1812, 0]
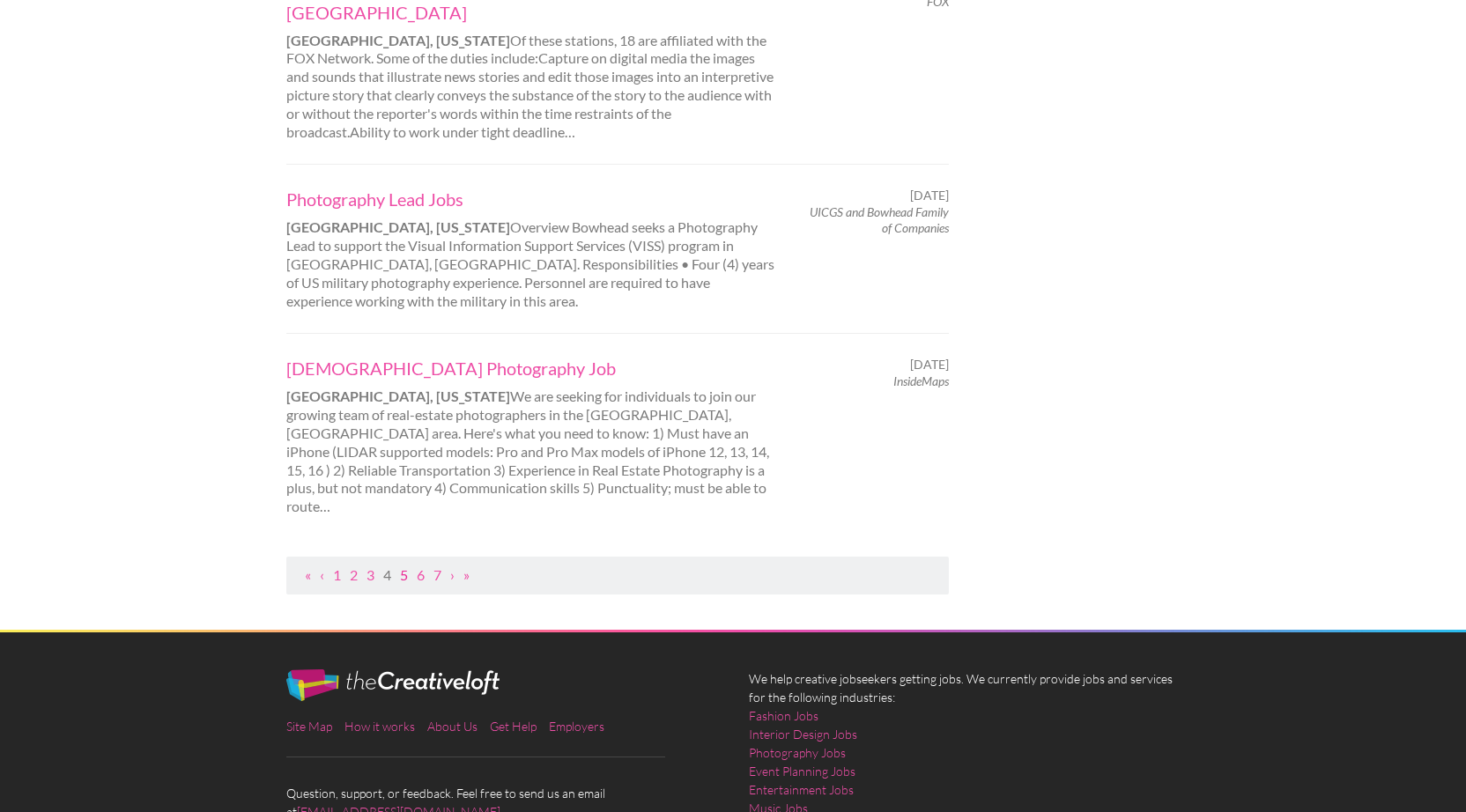
click at [401, 567] on link "5" at bounding box center [403, 575] width 8 height 17
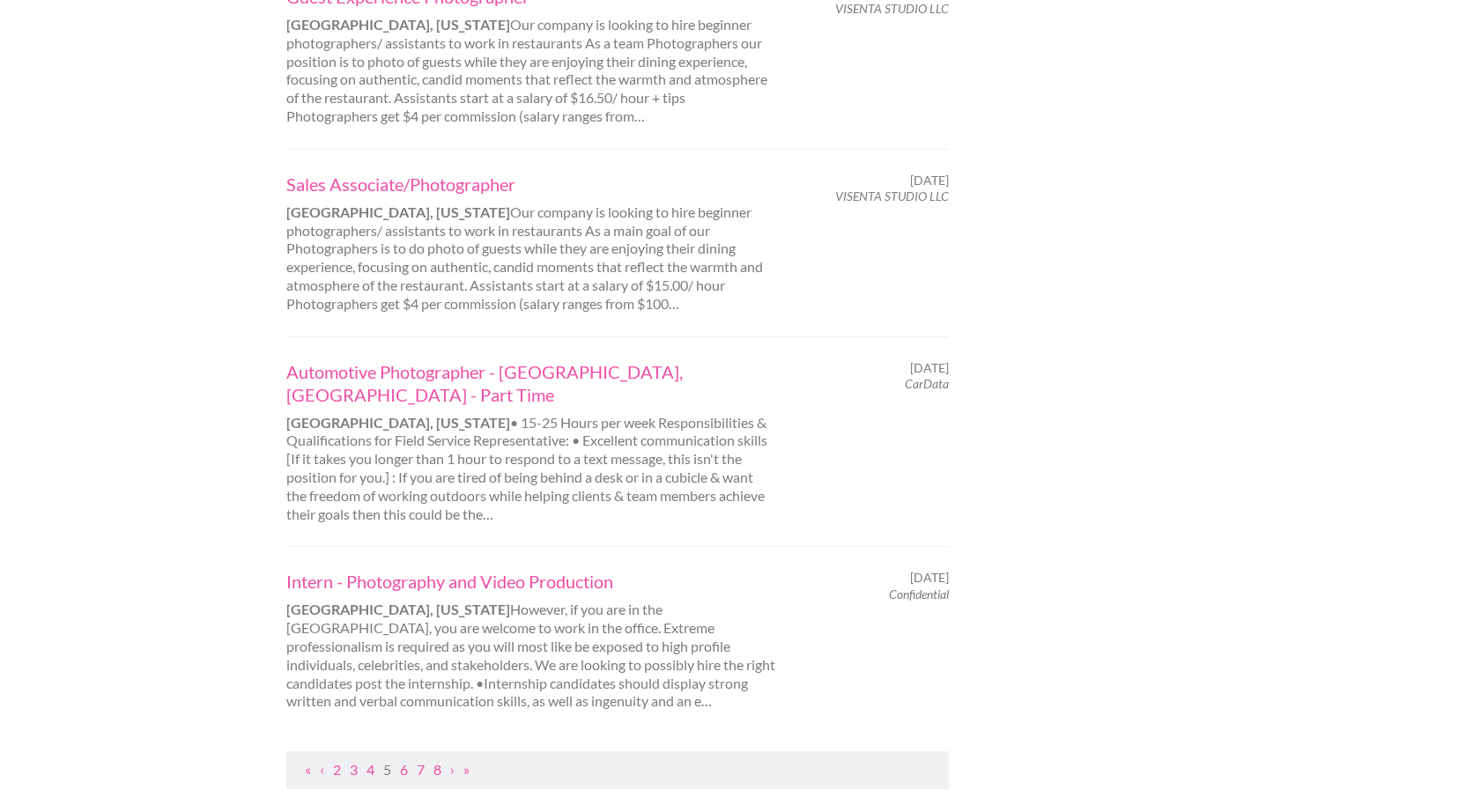
scroll to position [1715, 0]
click at [403, 759] on link "6" at bounding box center [403, 768] width 8 height 17
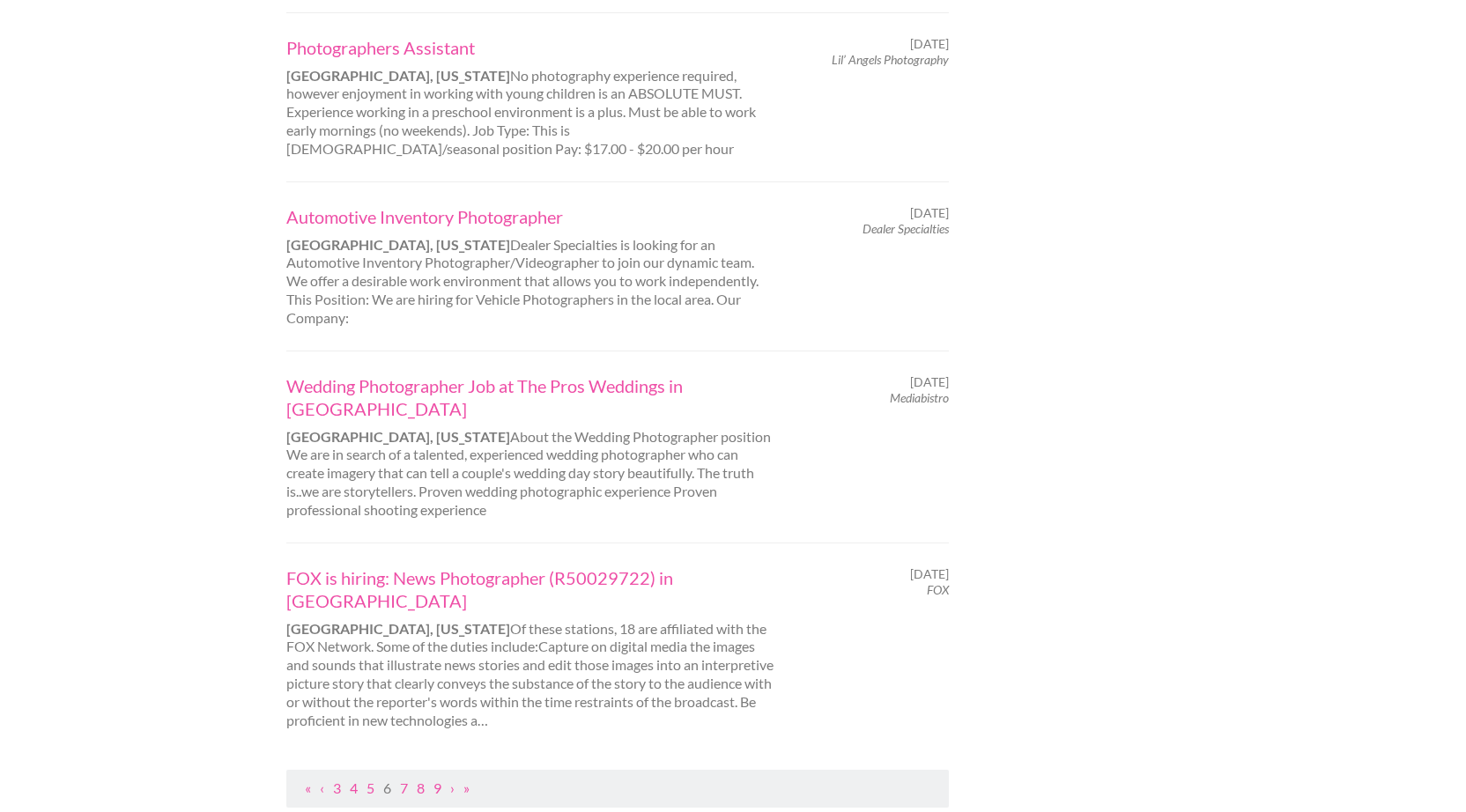
scroll to position [1635, 0]
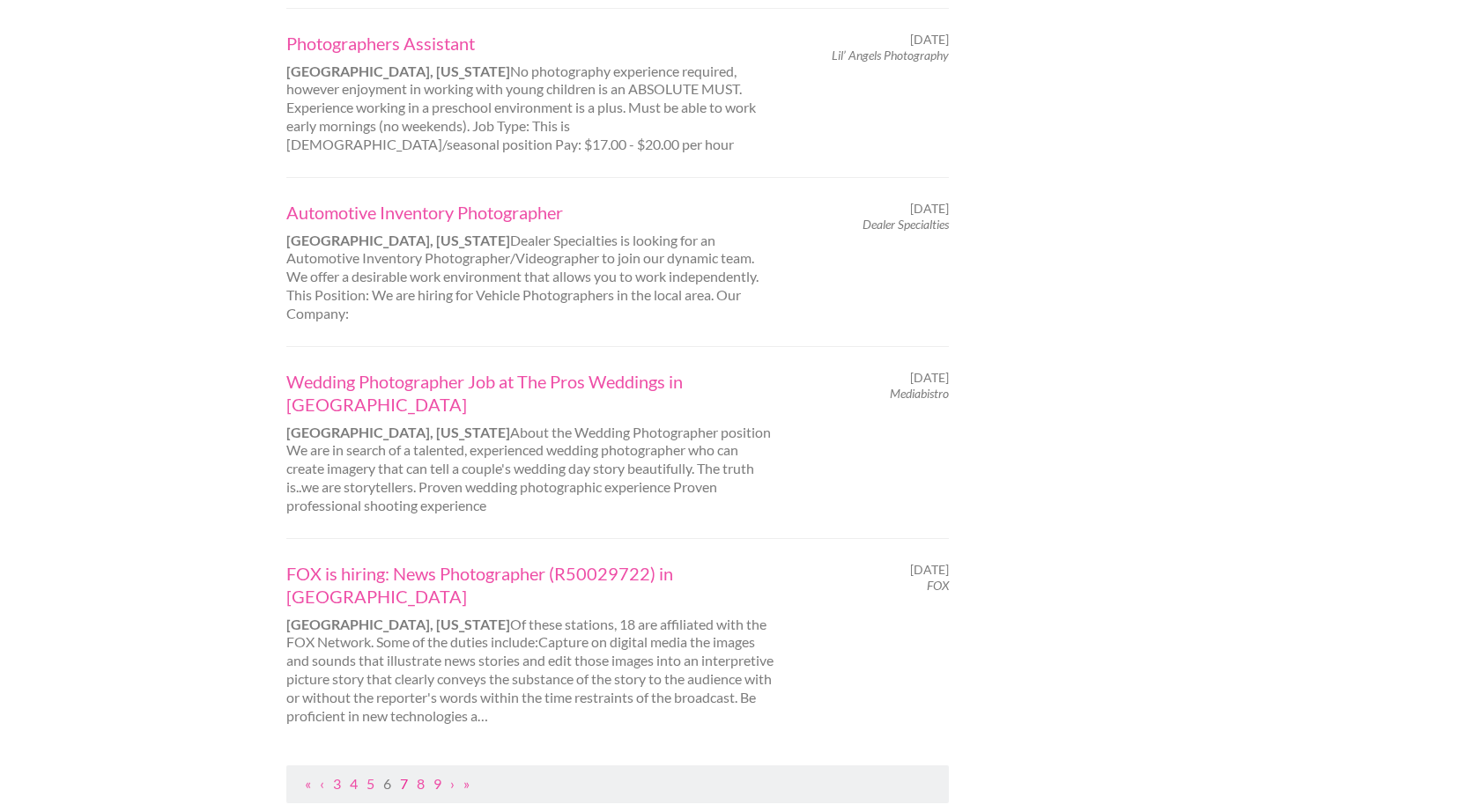
click at [404, 775] on link "7" at bounding box center [403, 783] width 8 height 17
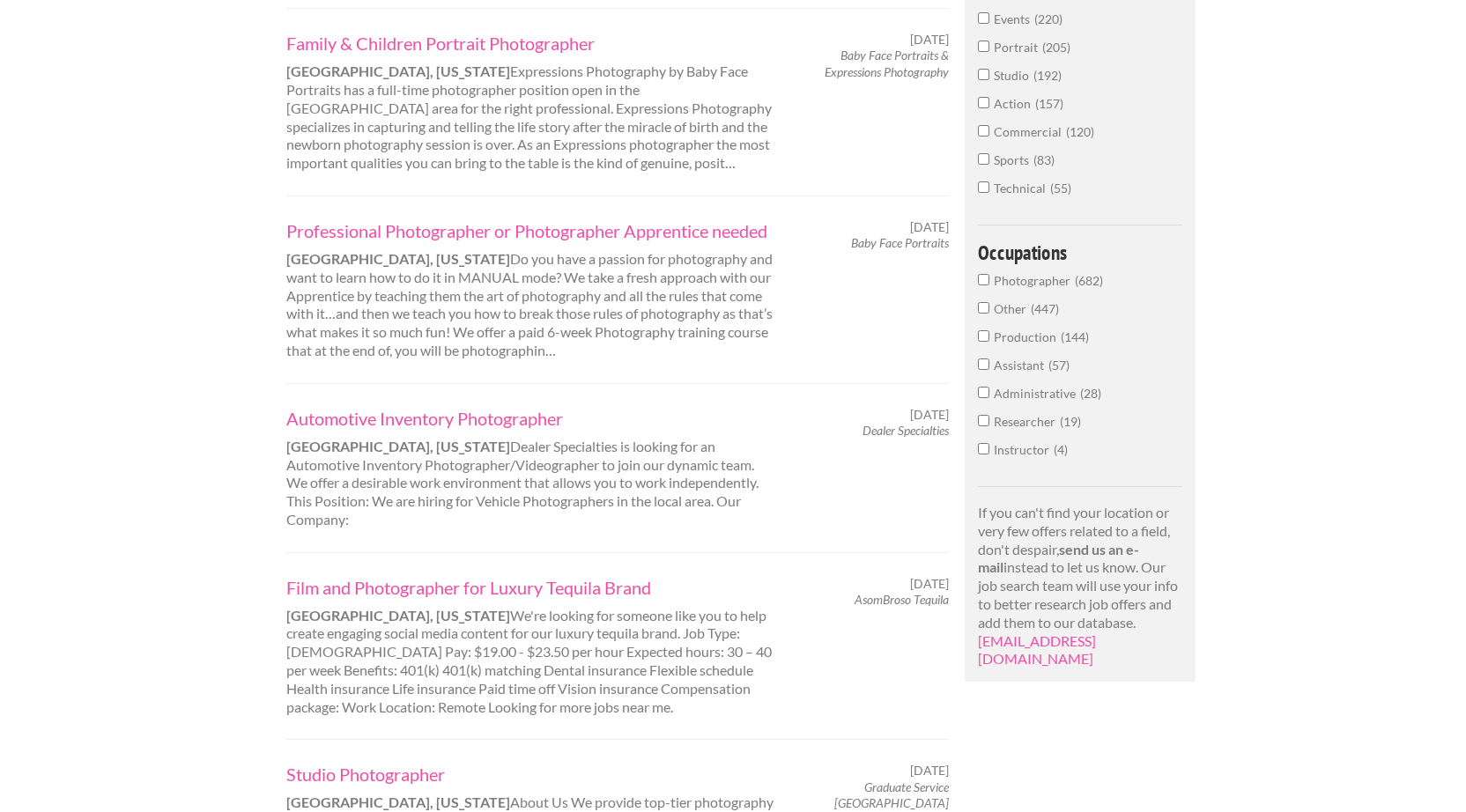
scroll to position [855, 0]
click at [505, 574] on link "Film and Photographer for Luxury Tequila Brand" at bounding box center [531, 585] width 490 height 23
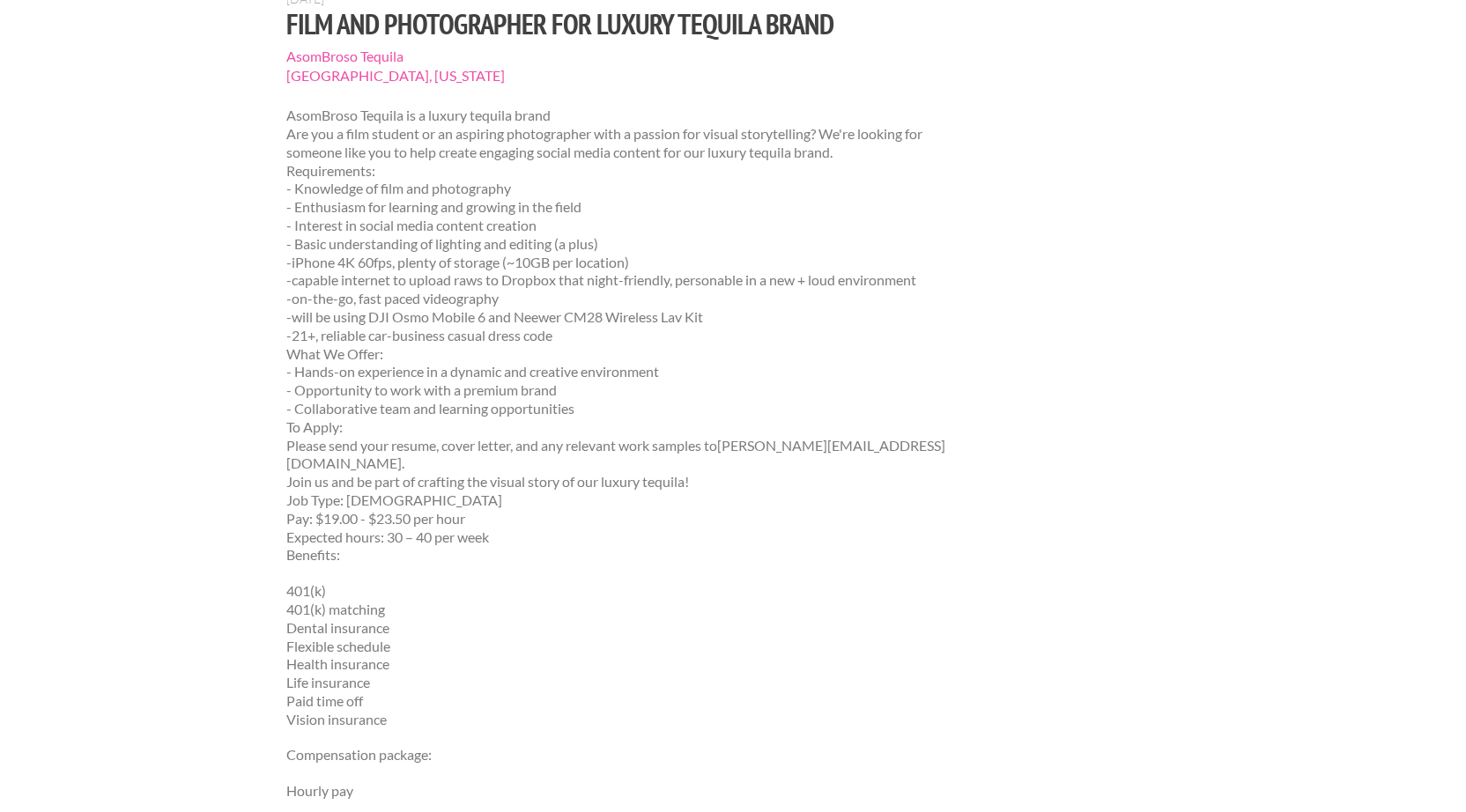
scroll to position [212, 0]
drag, startPoint x: 725, startPoint y: 414, endPoint x: 862, endPoint y: 414, distance: 137.0
click at [862, 414] on p "AsomBroso Tequila is a luxury tequila brand Are you a film student or an aspiri…" at bounding box center [618, 337] width 664 height 458
copy p "ricardo@atequila.com"
